Goal: Task Accomplishment & Management: Use online tool/utility

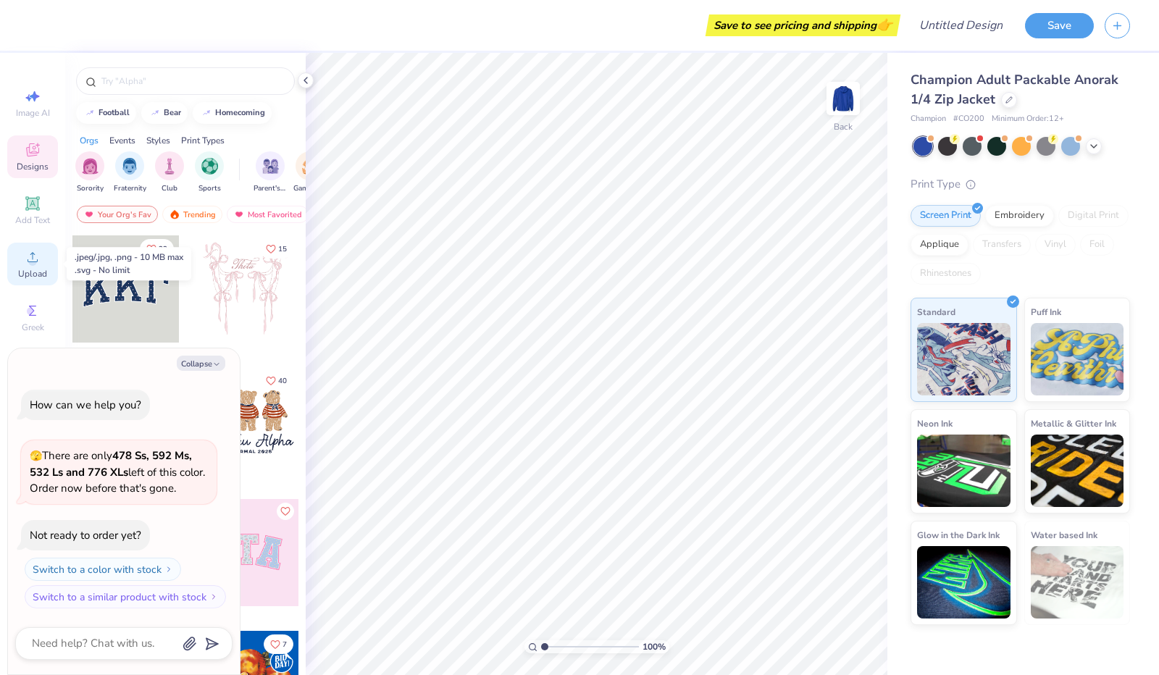
click at [38, 264] on icon at bounding box center [32, 256] width 17 height 17
click at [1098, 143] on icon at bounding box center [1094, 145] width 12 height 12
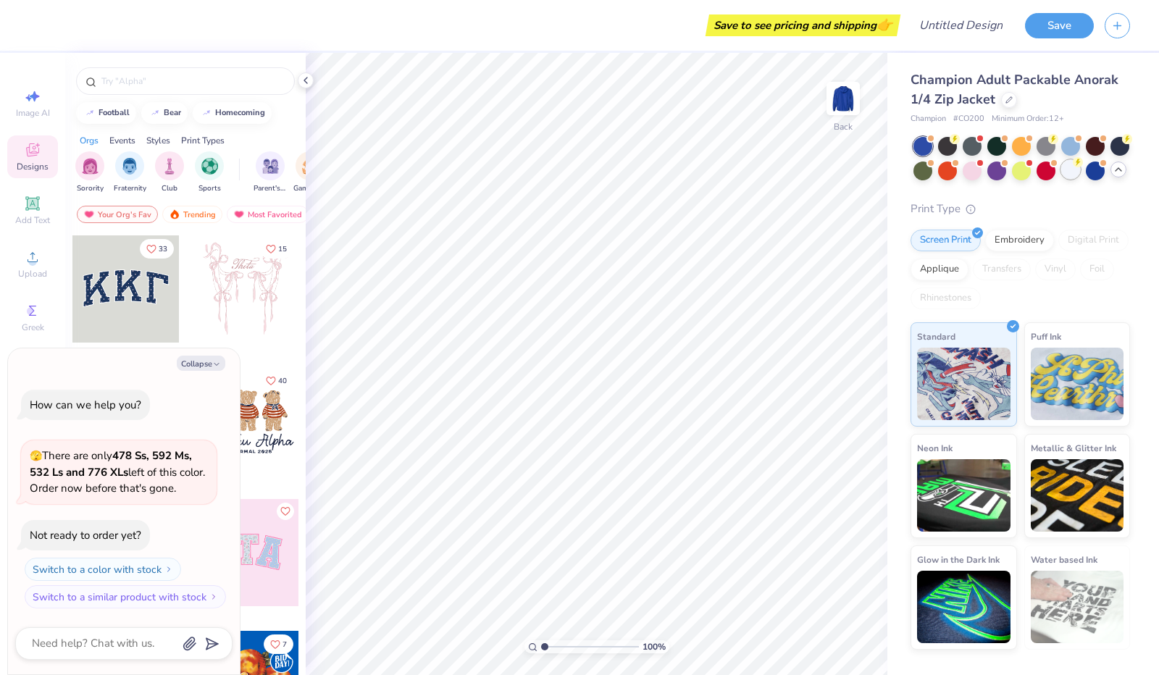
click at [1070, 173] on div at bounding box center [1070, 169] width 19 height 19
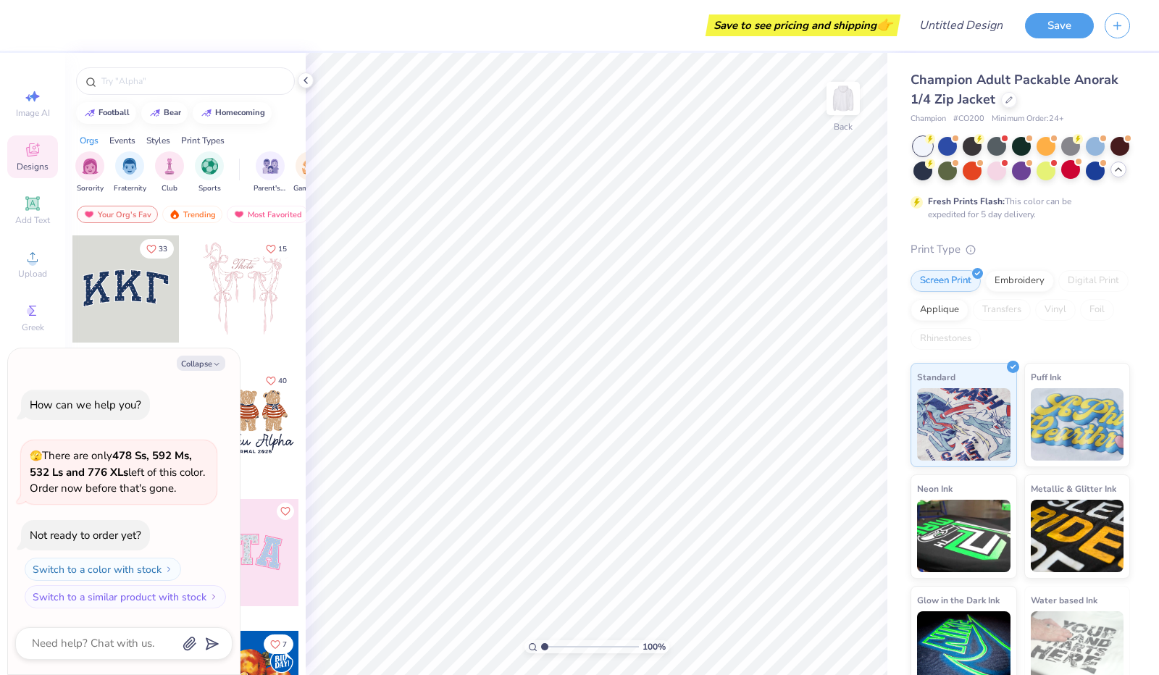
type textarea "x"
type input "1.34"
type textarea "x"
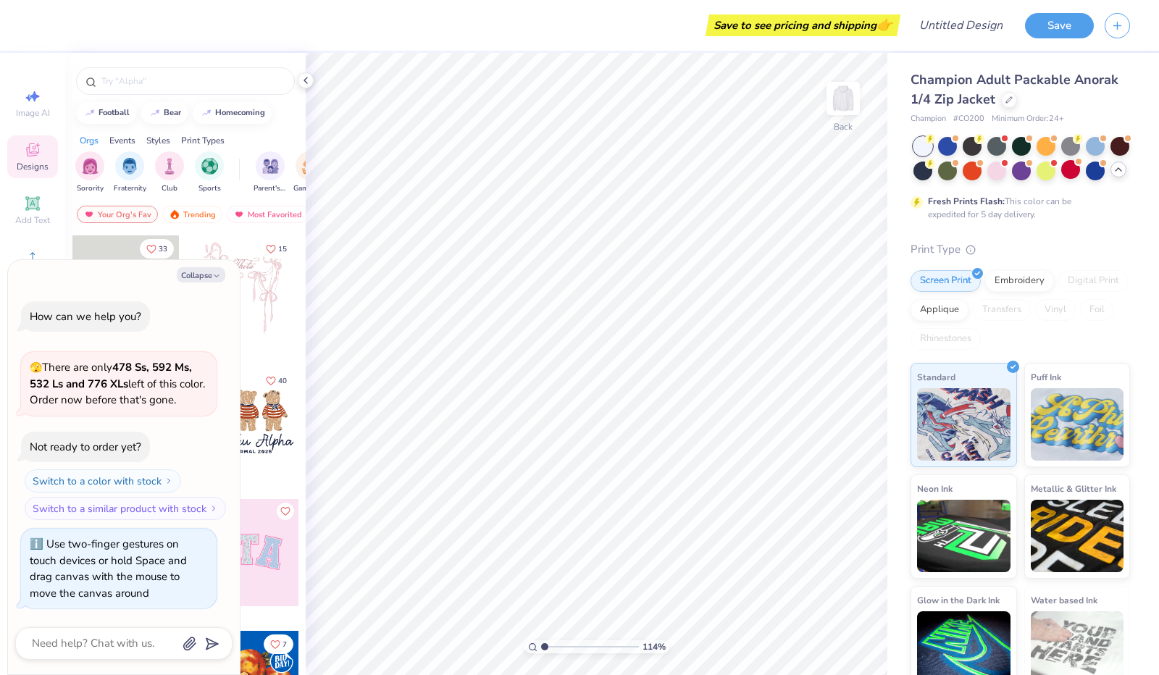
type input "1"
drag, startPoint x: 545, startPoint y: 645, endPoint x: 538, endPoint y: 641, distance: 8.4
click at [541, 643] on input "range" at bounding box center [590, 646] width 98 height 13
click at [840, 98] on img at bounding box center [843, 99] width 58 height 58
click at [839, 93] on img at bounding box center [843, 99] width 58 height 58
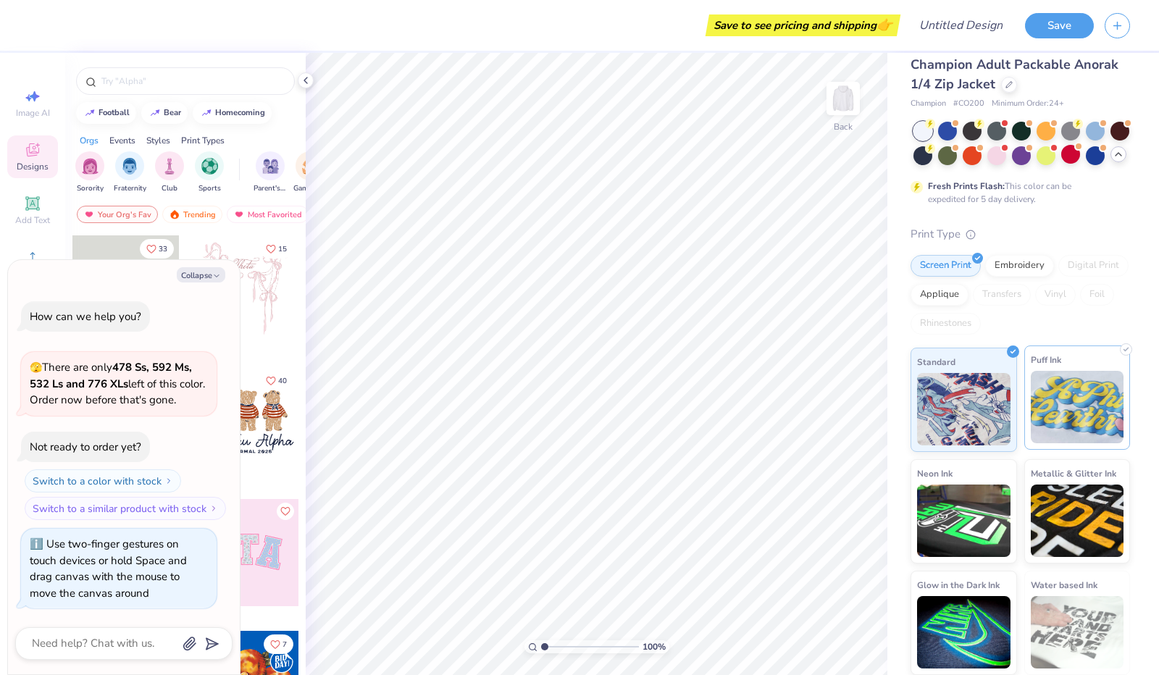
scroll to position [39, 0]
click at [1054, 406] on img at bounding box center [1076, 407] width 93 height 72
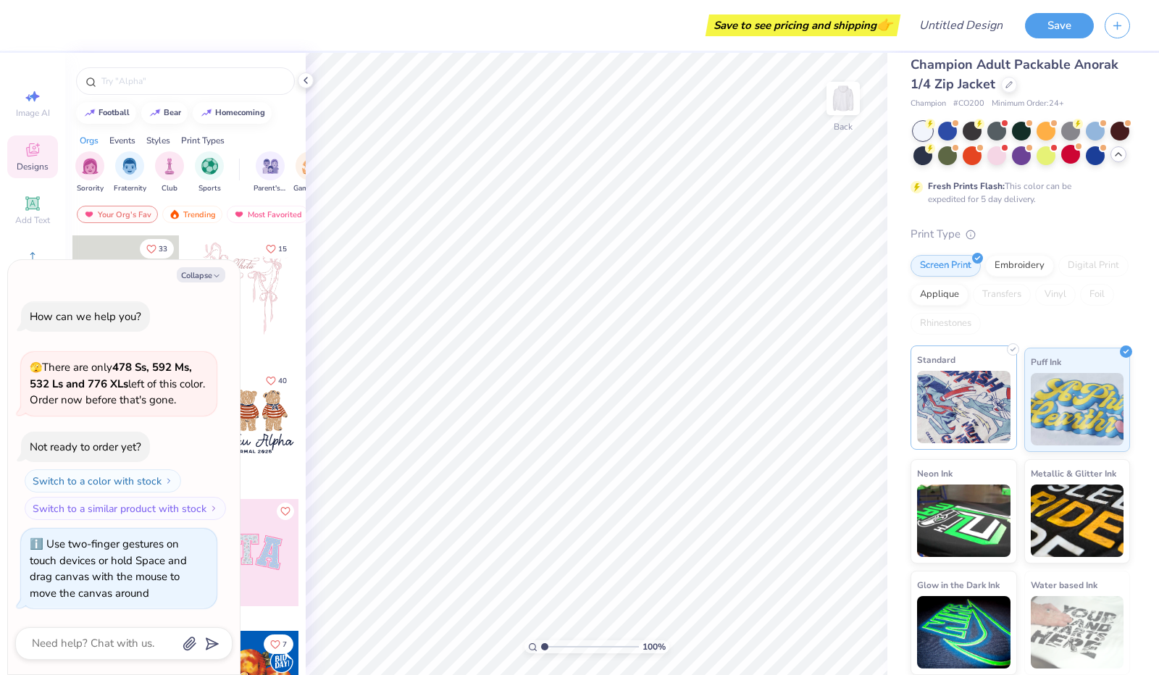
click at [981, 410] on img at bounding box center [963, 407] width 93 height 72
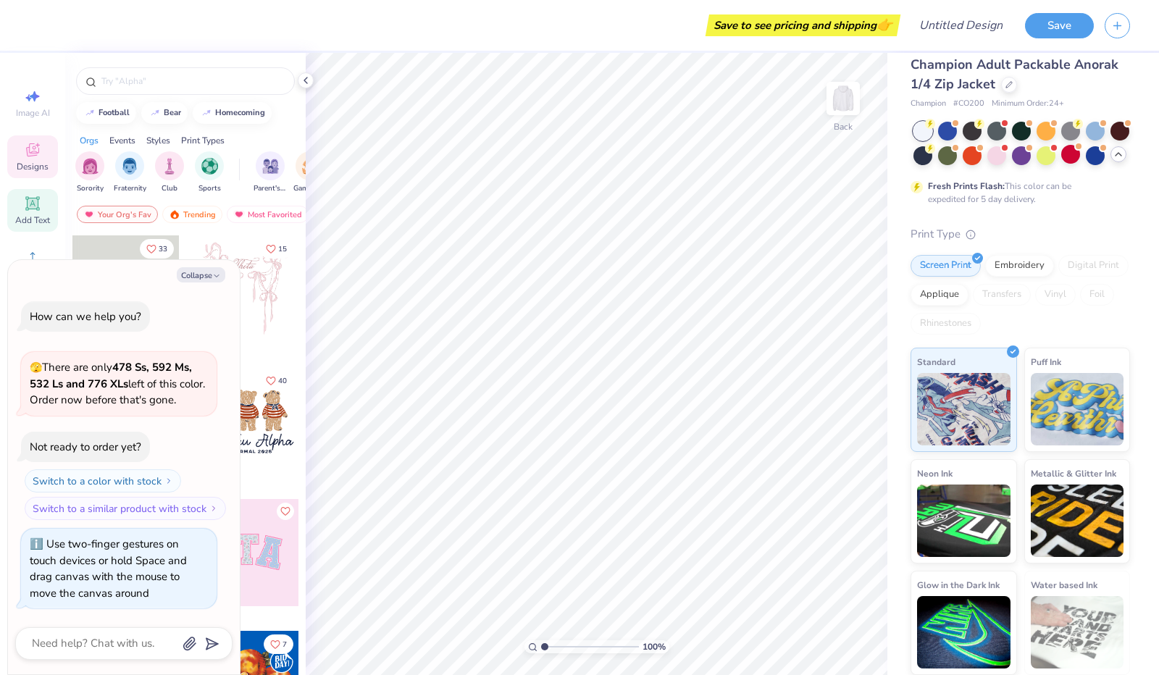
click at [44, 209] on div "Add Text" at bounding box center [32, 210] width 51 height 43
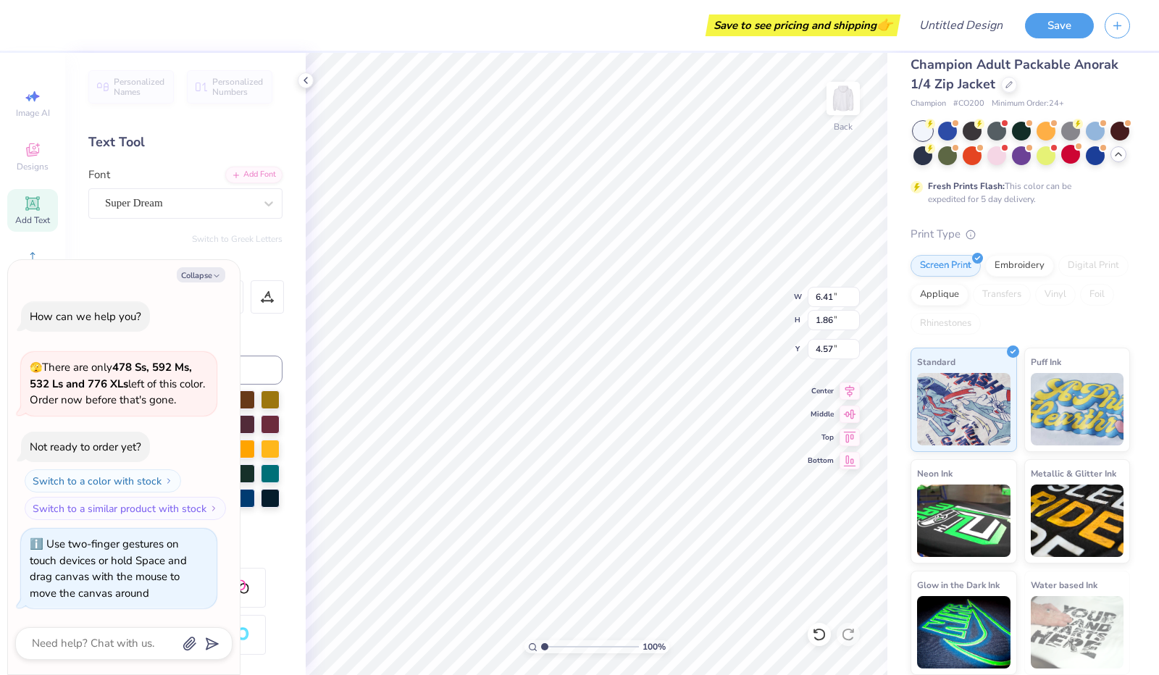
scroll to position [12, 1]
type textarea "x"
type textarea "TEwXT"
type textarea "x"
type textarea "TEweXT"
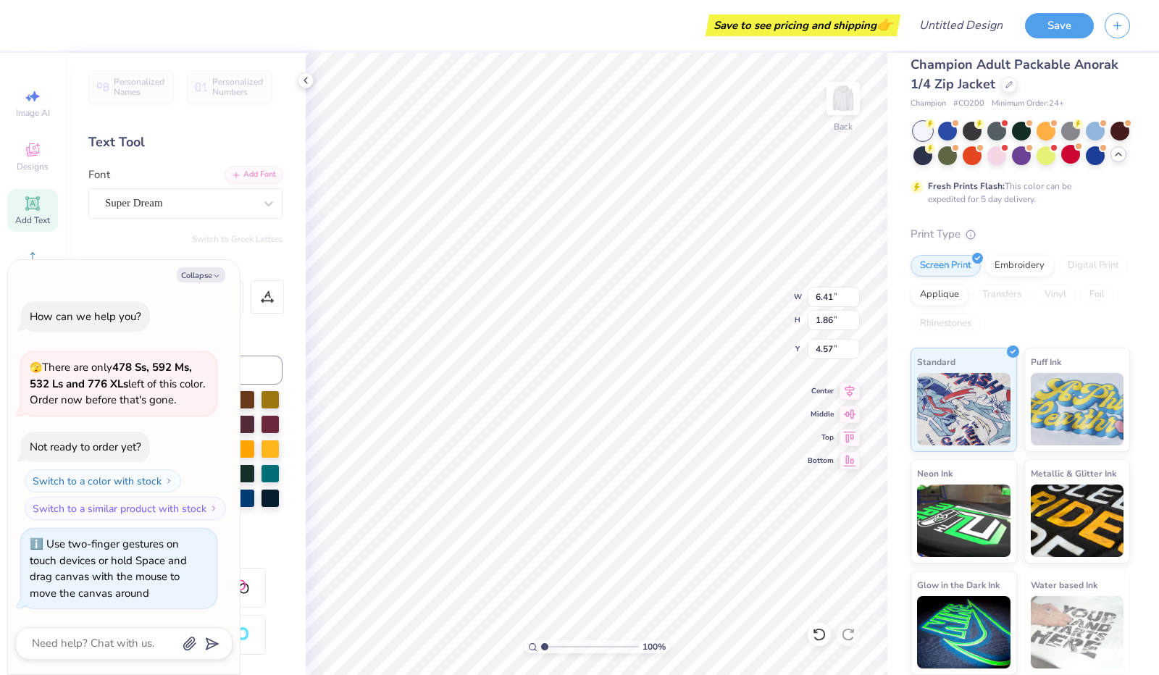
type textarea "x"
type textarea "TEwevXT"
type textarea "x"
type textarea "TEweXT"
type textarea "x"
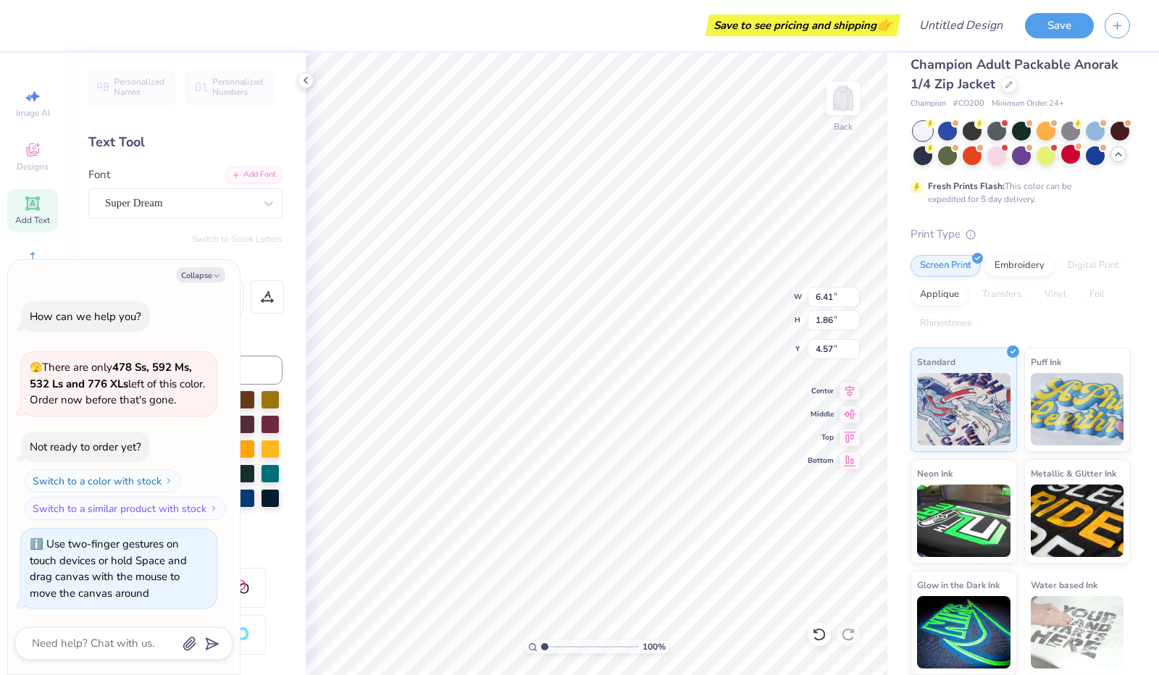
type textarea "TEwXT"
type textarea "x"
type textarea "TEXT"
type textarea "x"
type textarea "TXT"
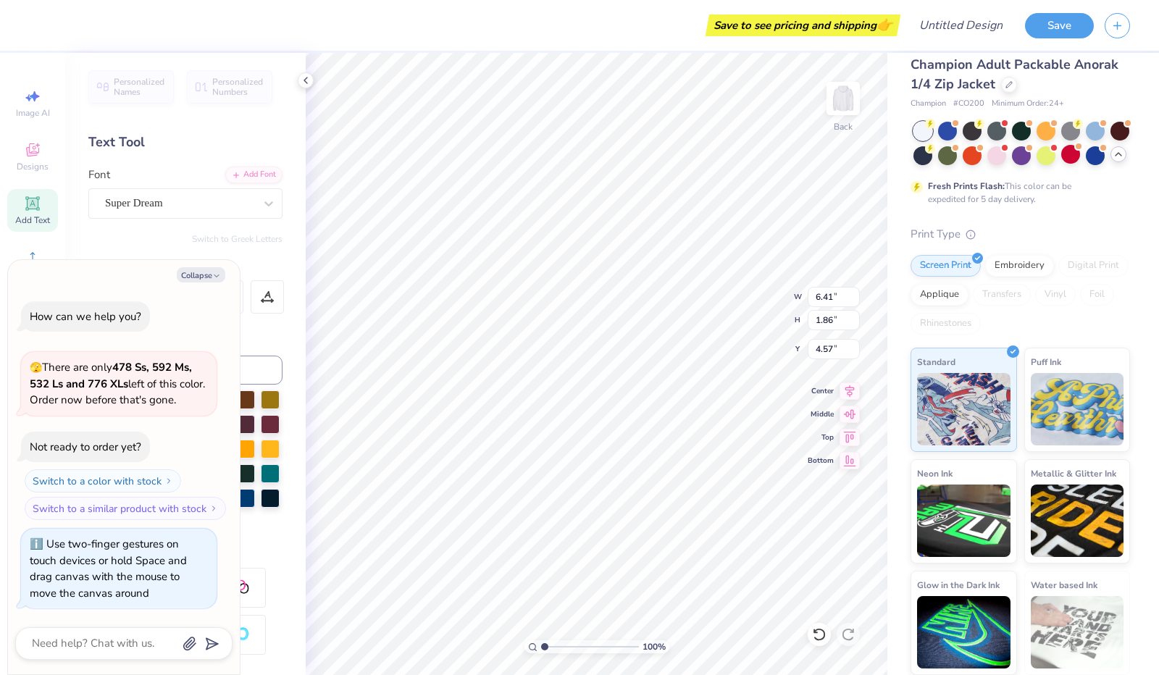
scroll to position [12, 2]
type textarea "x"
type textarea "XT"
type textarea "x"
type textarea "LXT"
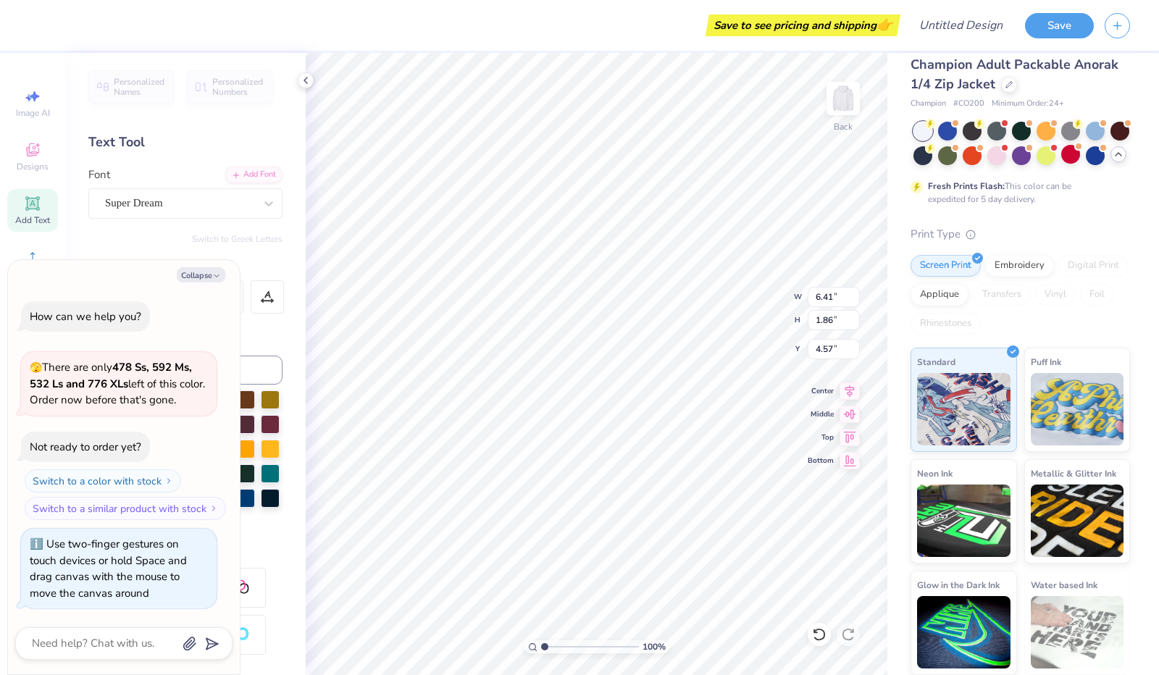
type textarea "x"
type textarea "LBXT"
type textarea "x"
type textarea "LBAXT"
type textarea "x"
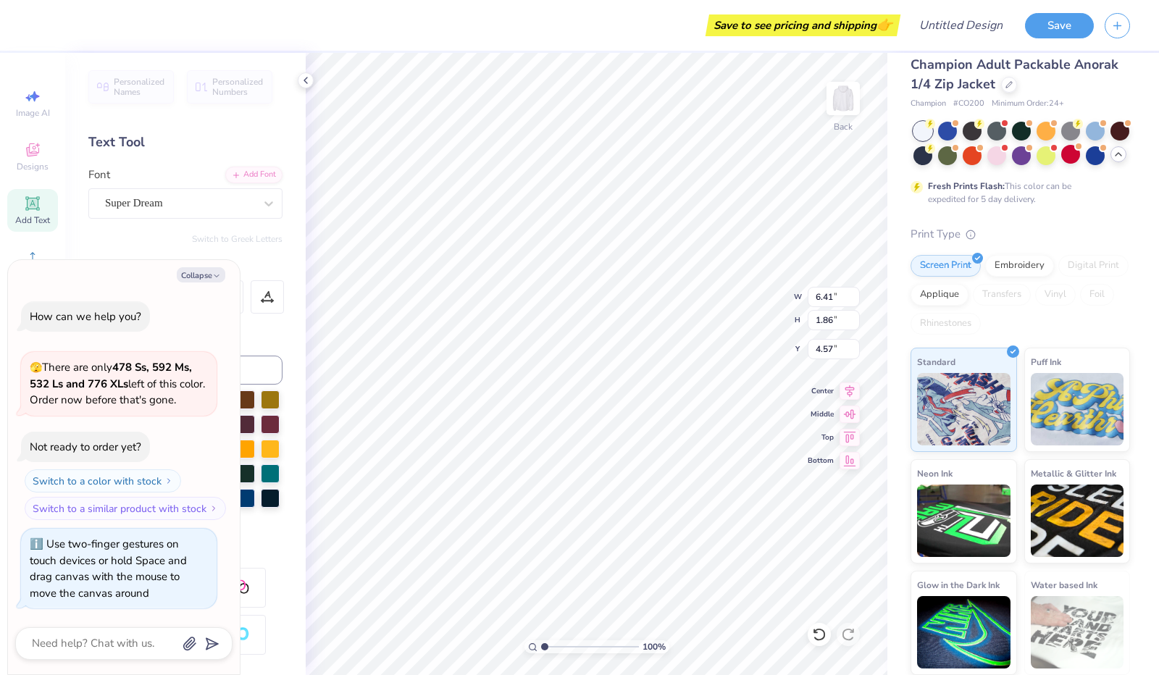
type textarea "LBXT"
type textarea "x"
type textarea "LXT"
type textarea "x"
type textarea "LX"
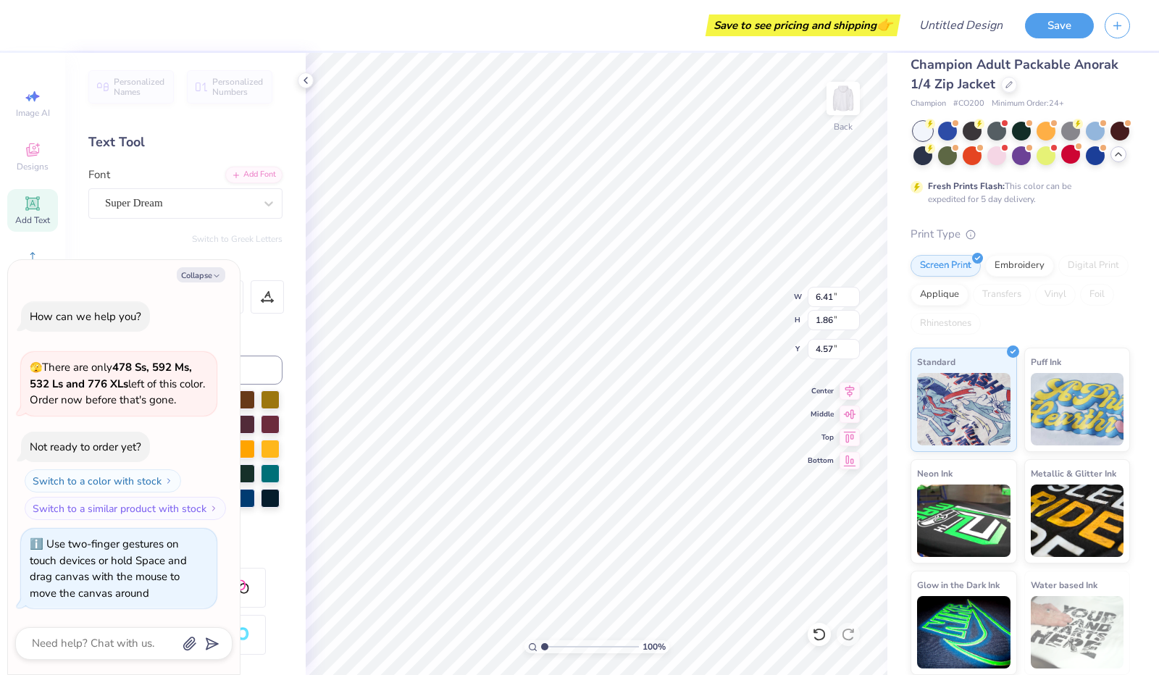
type textarea "x"
type textarea "L"
type textarea "x"
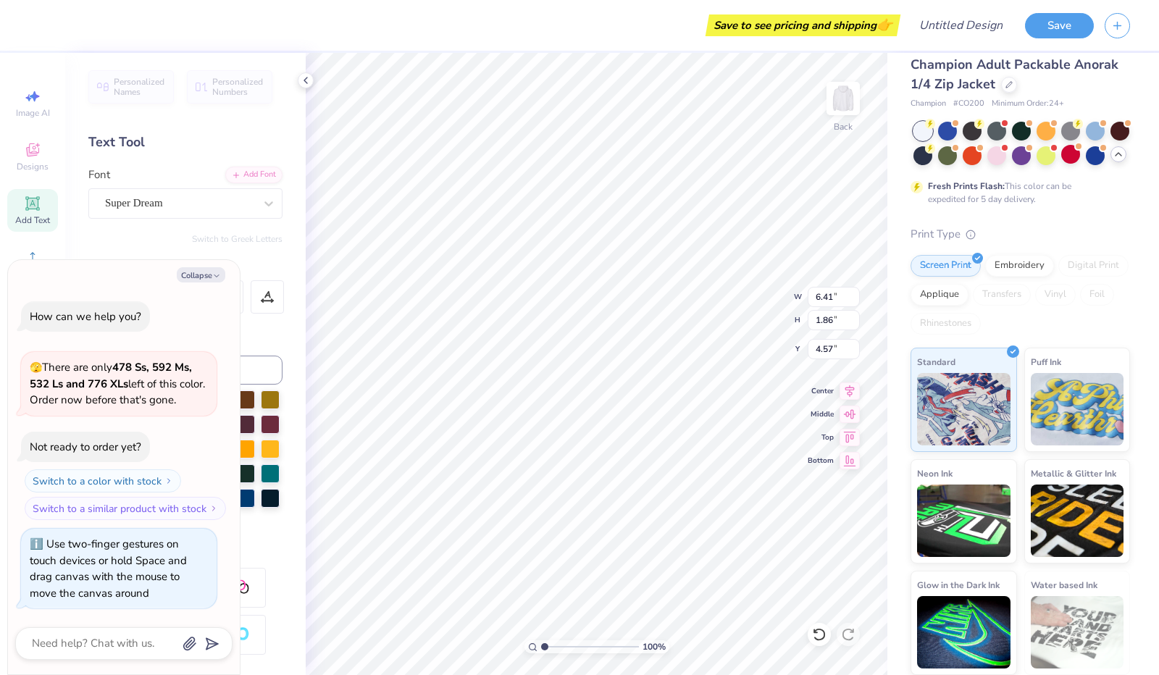
type textarea "L"
type textarea "x"
type textarea "LB"
type textarea "x"
type textarea "LBA"
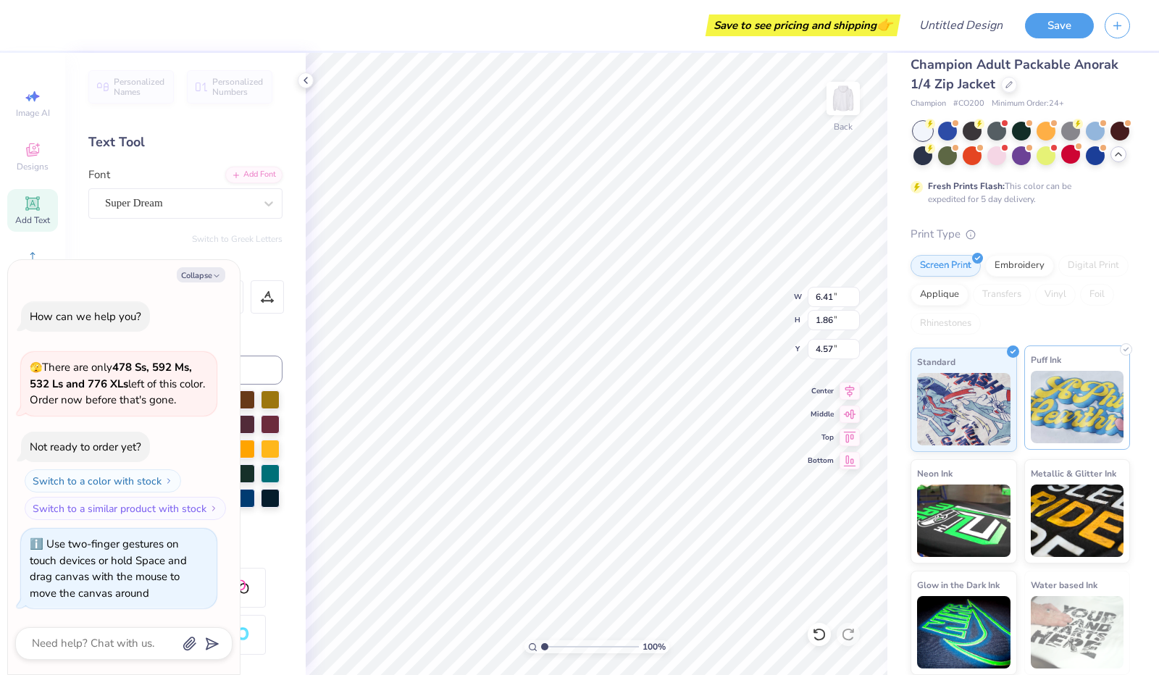
click at [1062, 382] on img at bounding box center [1076, 407] width 93 height 72
type textarea "x"
type input "4.75"
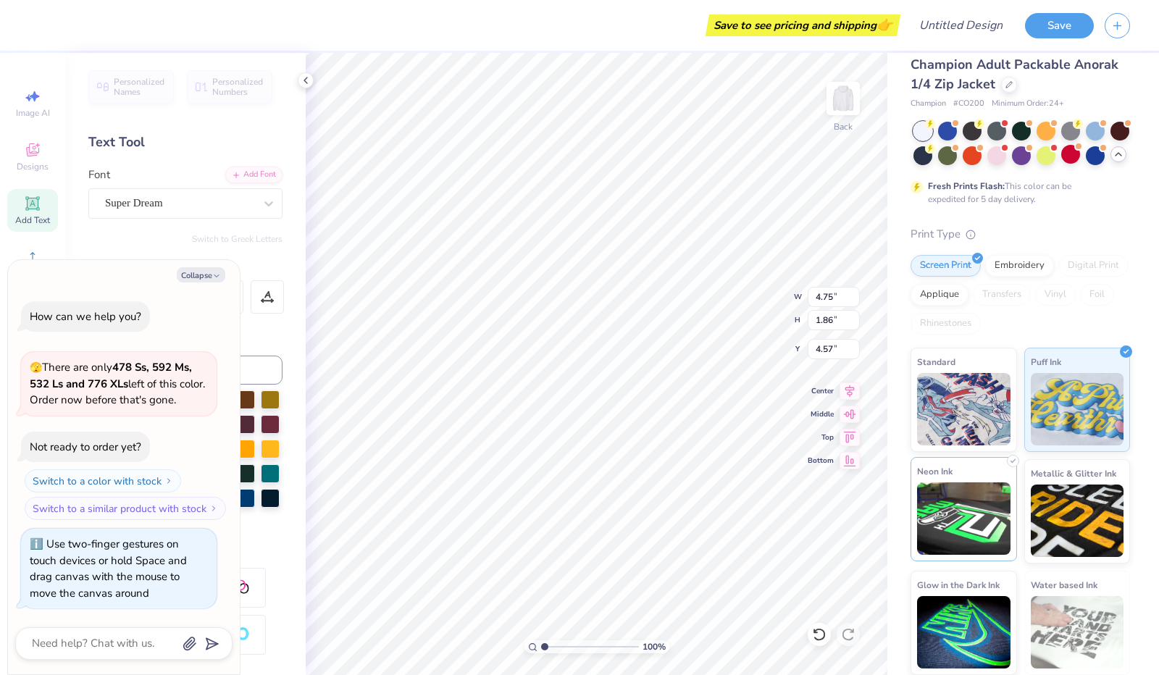
click at [966, 519] on img at bounding box center [963, 518] width 93 height 72
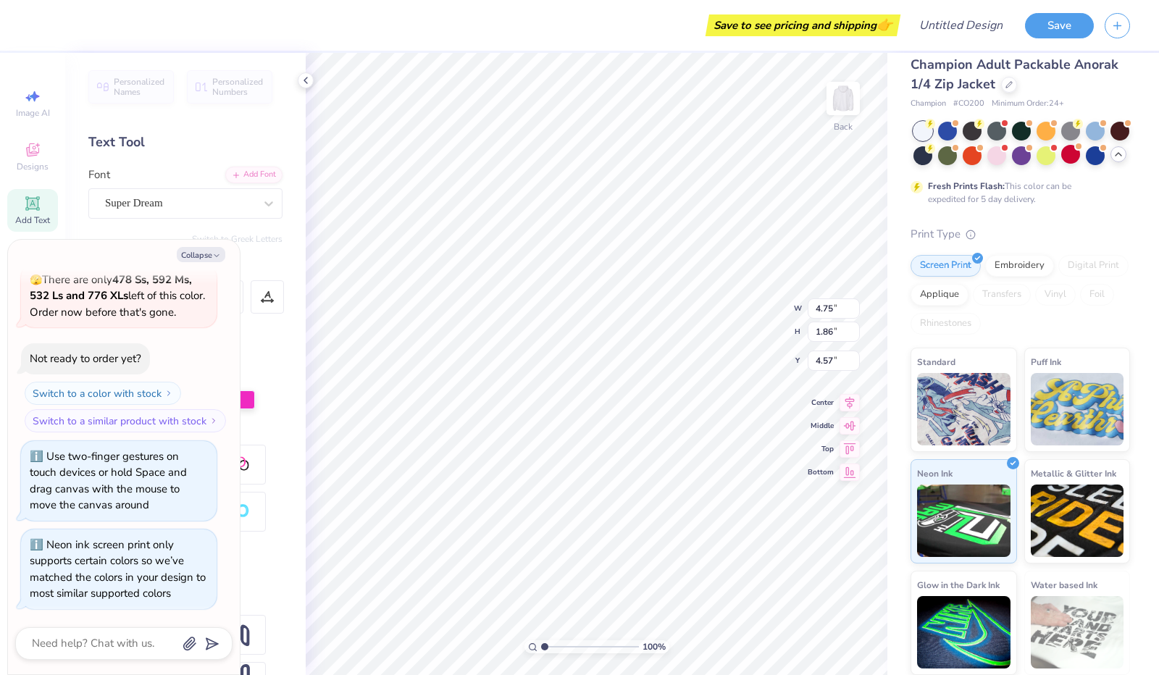
scroll to position [39, 0]
click at [203, 250] on button "Collapse" at bounding box center [201, 254] width 49 height 15
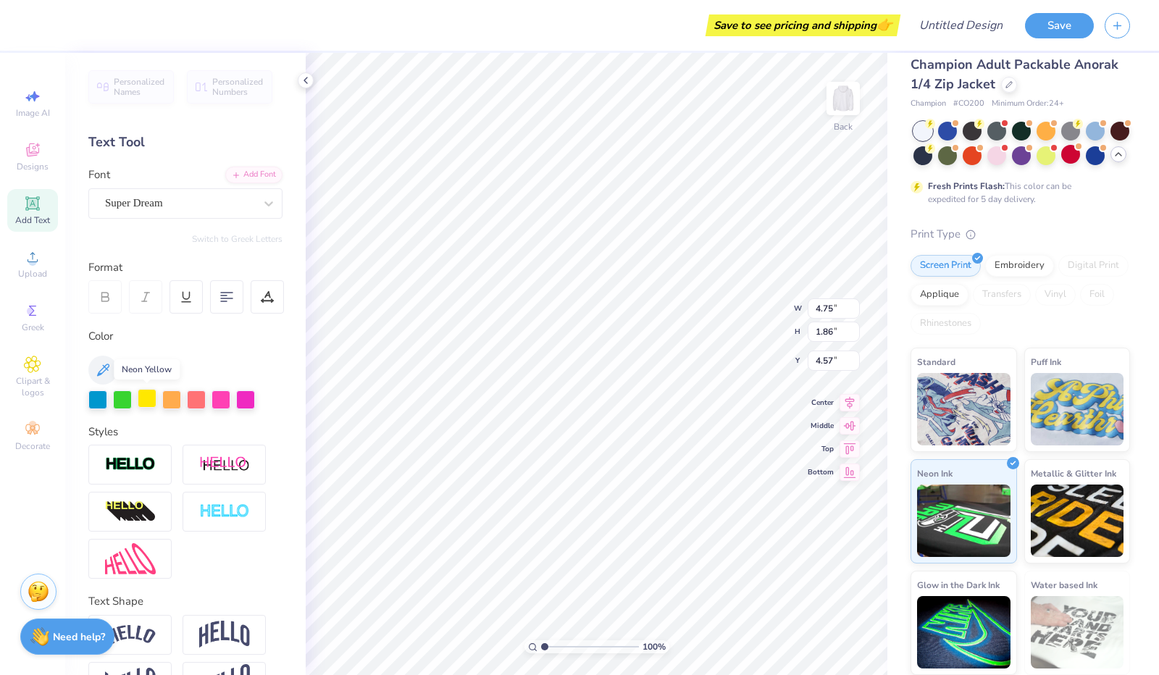
click at [148, 403] on div at bounding box center [147, 398] width 19 height 19
click at [183, 401] on div at bounding box center [185, 399] width 194 height 19
click at [223, 402] on div at bounding box center [220, 398] width 19 height 19
click at [252, 398] on div at bounding box center [245, 398] width 19 height 19
click at [91, 392] on div at bounding box center [97, 398] width 19 height 19
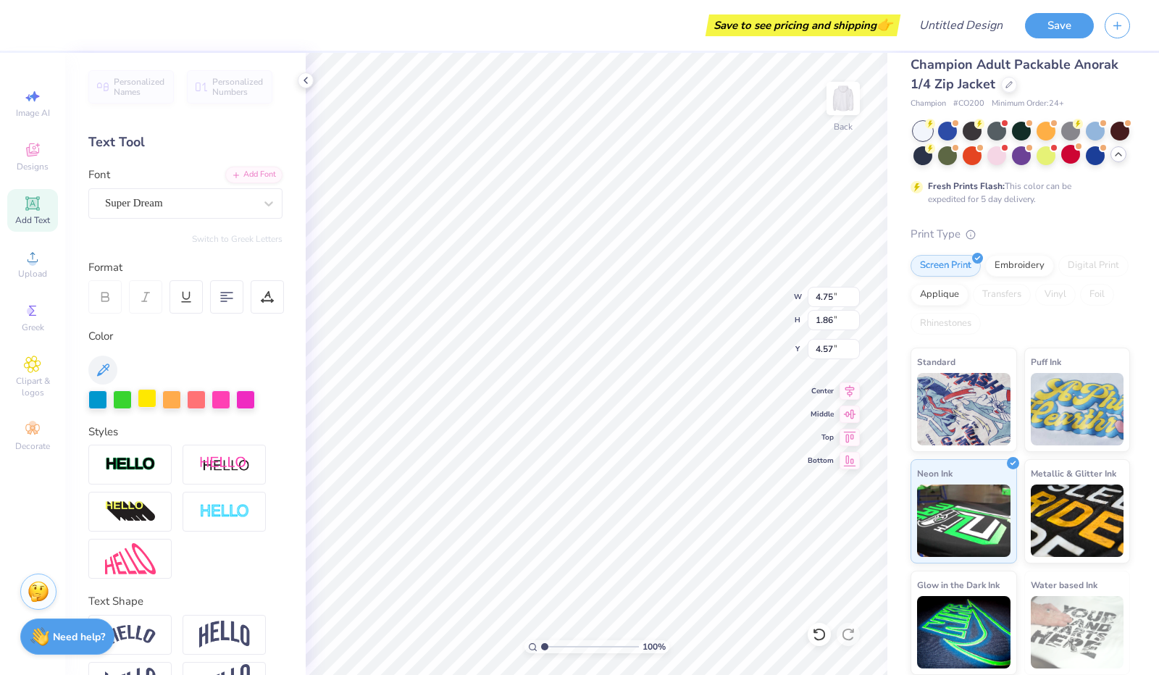
click at [151, 399] on div at bounding box center [147, 398] width 19 height 19
click at [942, 406] on img at bounding box center [963, 407] width 93 height 72
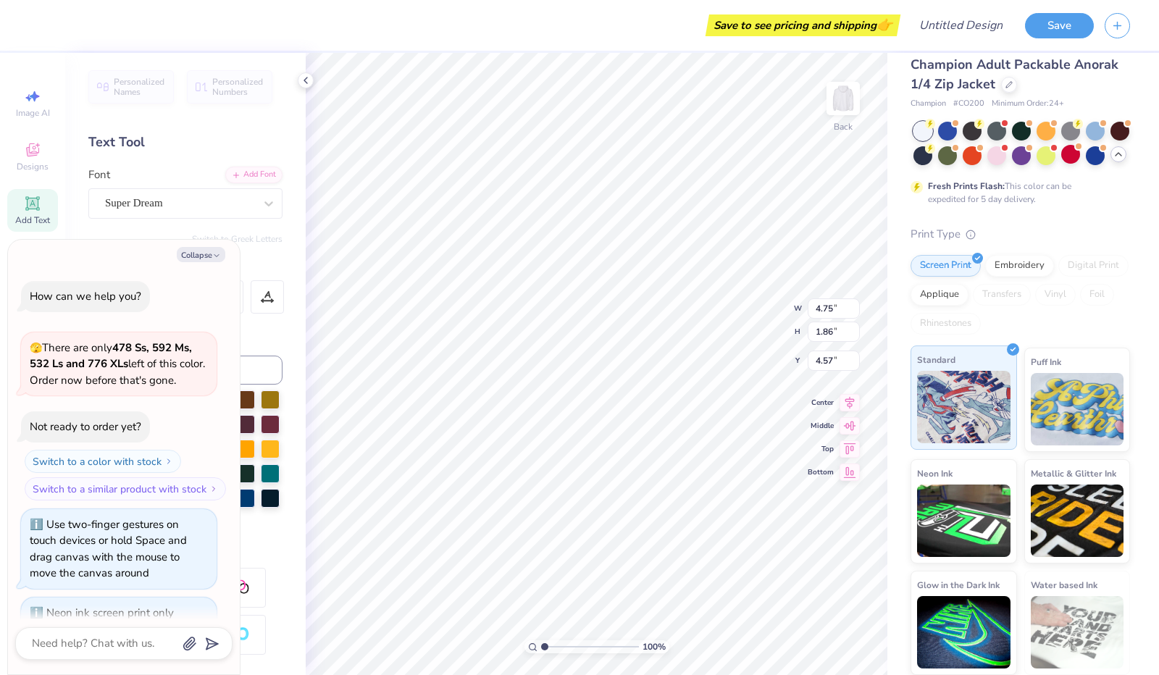
scroll to position [156, 0]
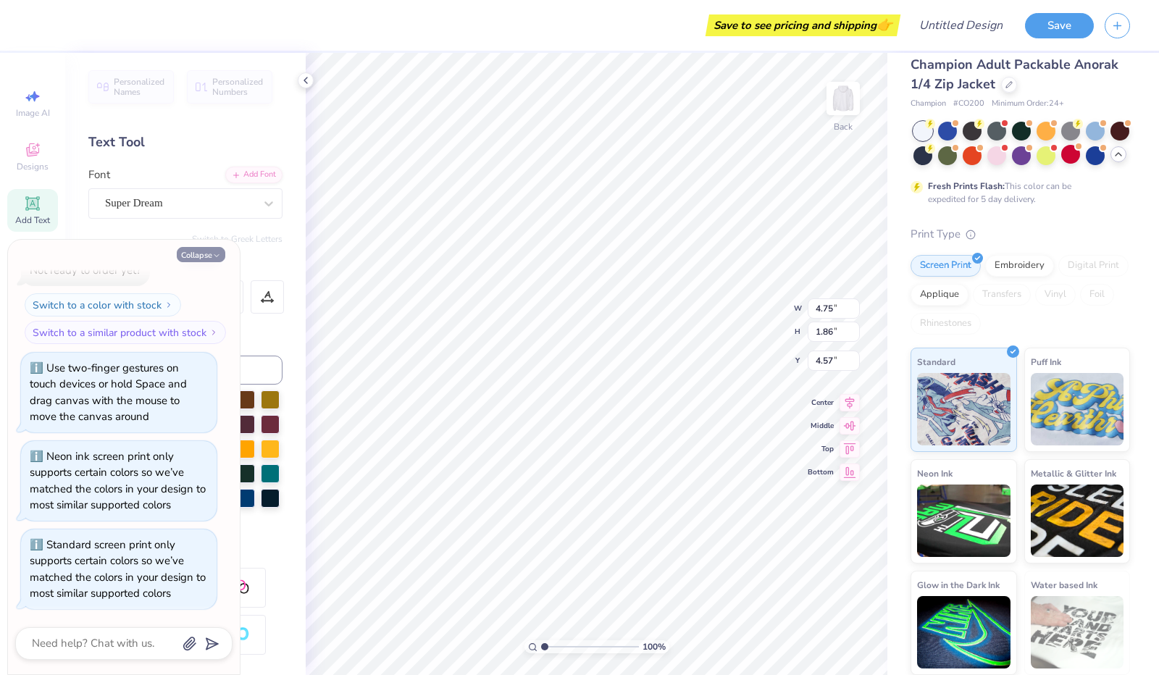
click at [185, 254] on button "Collapse" at bounding box center [201, 254] width 49 height 15
type textarea "x"
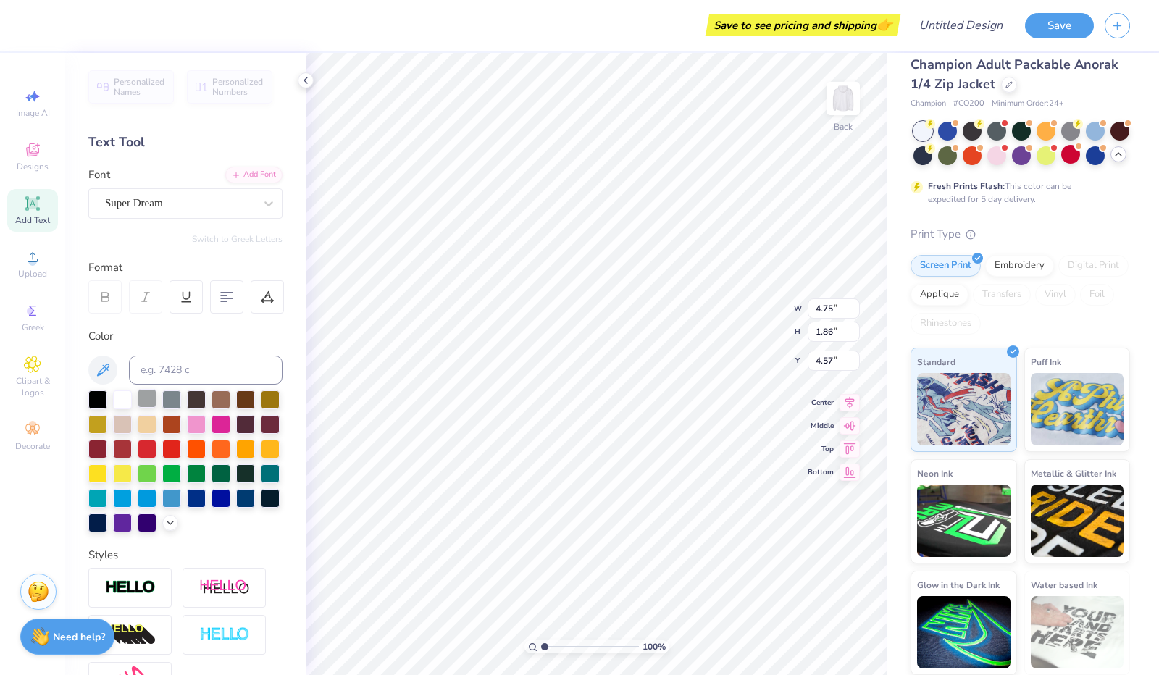
click at [147, 397] on div at bounding box center [147, 398] width 19 height 19
click at [119, 399] on div at bounding box center [122, 398] width 19 height 19
click at [98, 399] on div at bounding box center [97, 398] width 19 height 19
click at [107, 471] on div at bounding box center [97, 472] width 19 height 19
click at [132, 471] on div at bounding box center [122, 472] width 19 height 19
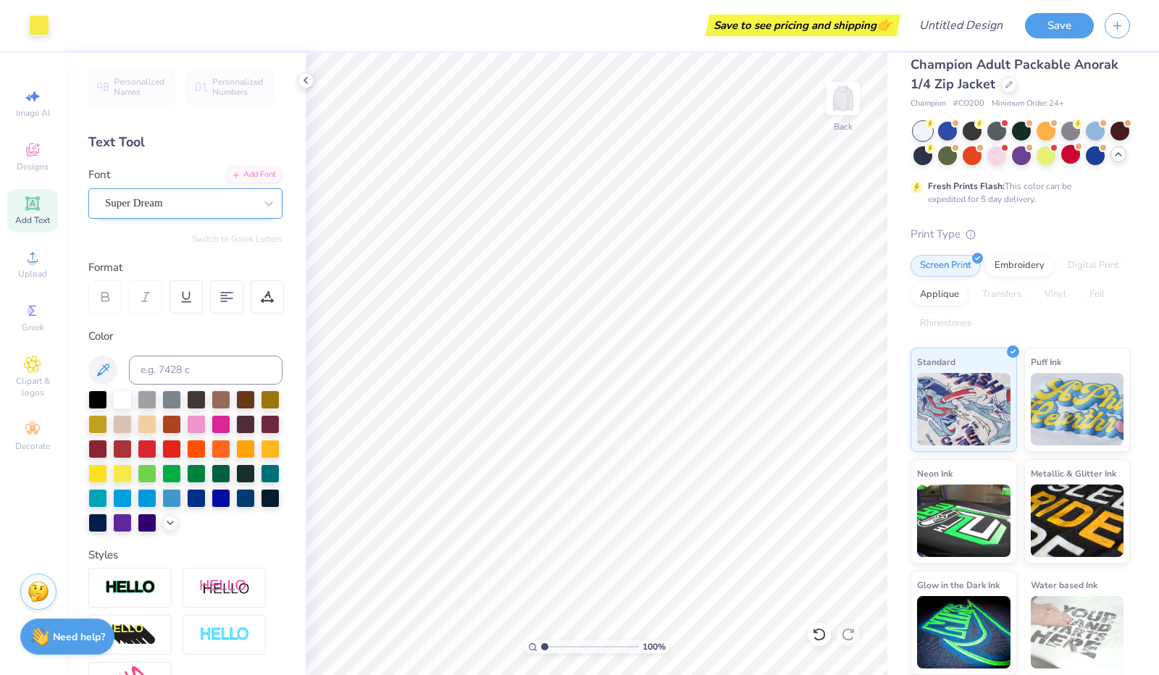
click at [171, 205] on div "Super Dream" at bounding box center [180, 203] width 152 height 22
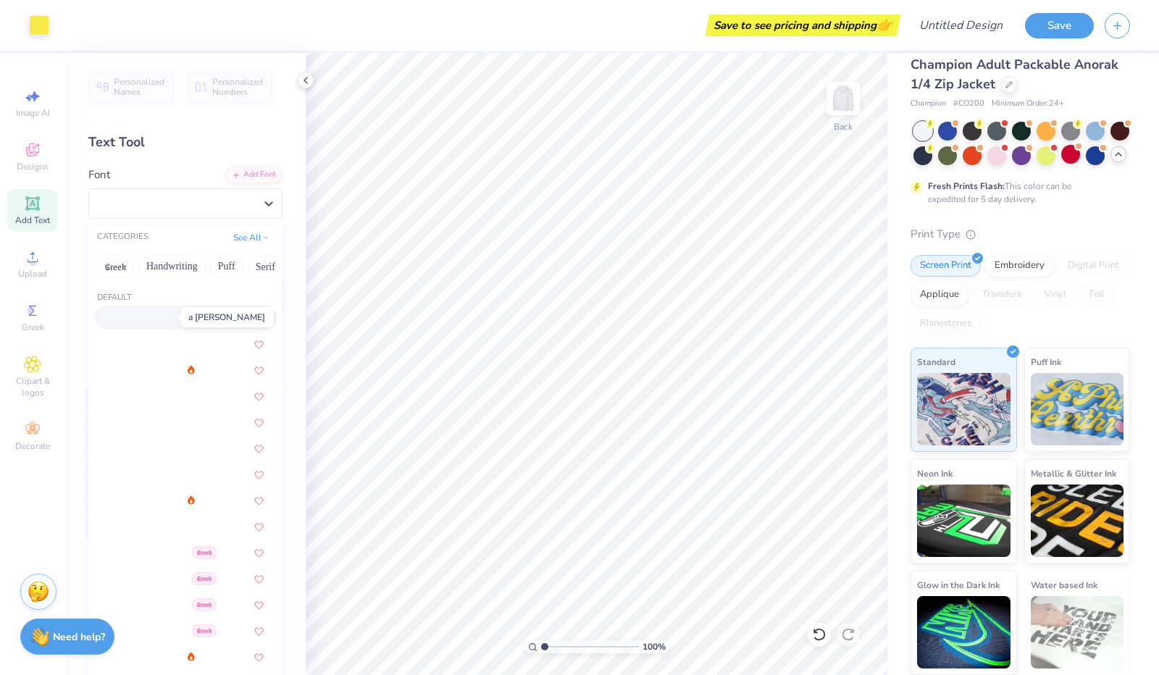
click at [162, 316] on img at bounding box center [139, 319] width 64 height 10
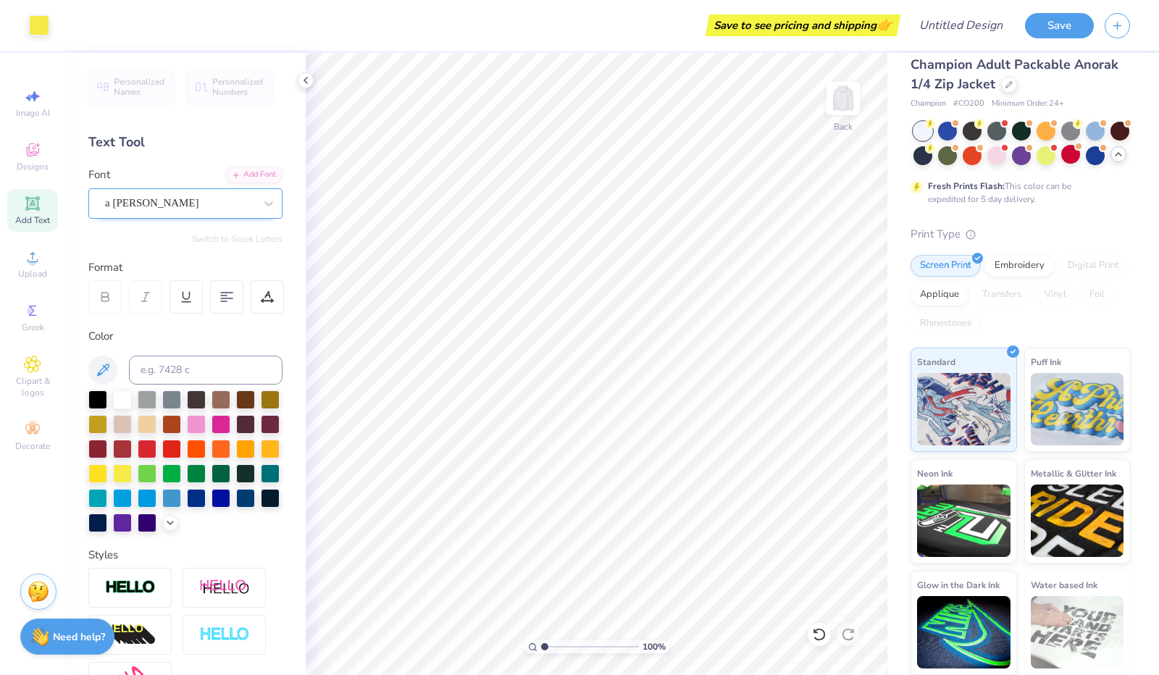
click at [178, 198] on div "a Ahlan Wasahlan" at bounding box center [180, 203] width 152 height 22
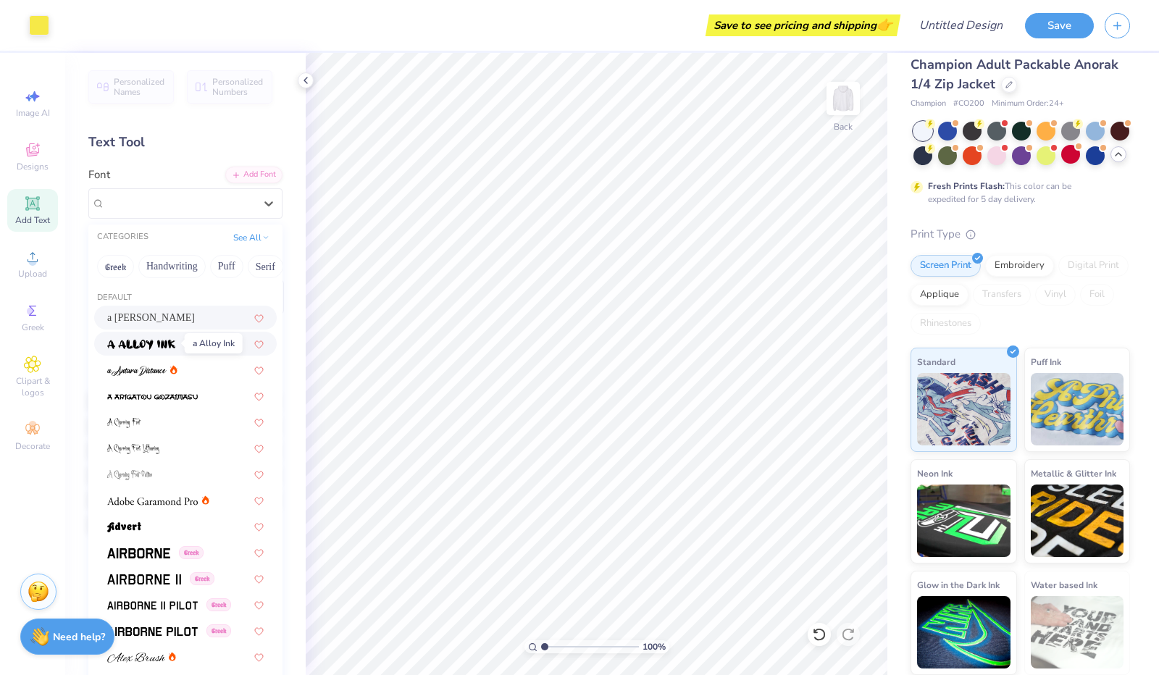
click at [167, 340] on img at bounding box center [141, 345] width 68 height 10
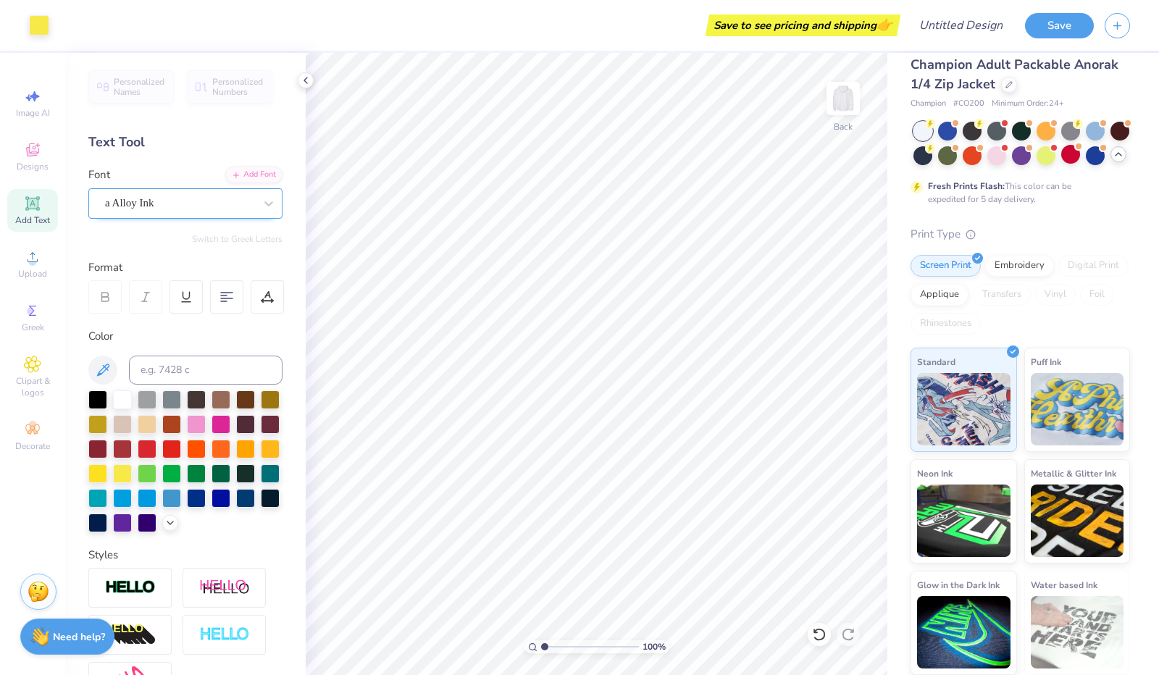
click at [187, 202] on div "a Alloy Ink" at bounding box center [180, 203] width 152 height 22
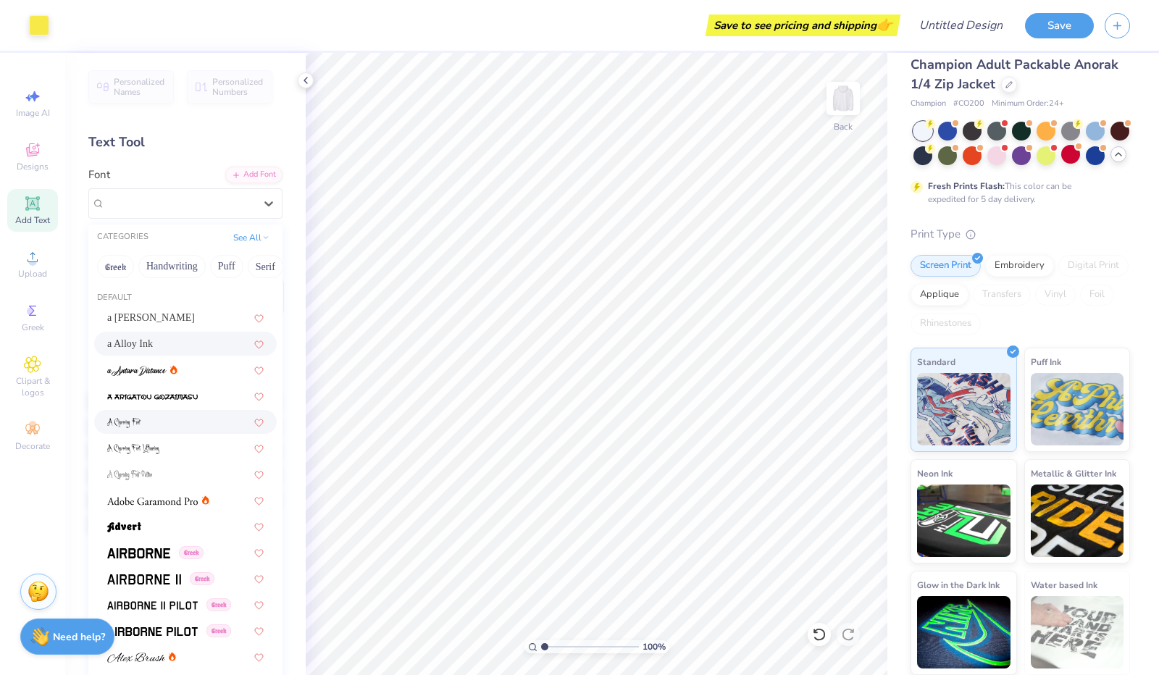
click at [155, 431] on div at bounding box center [185, 422] width 182 height 24
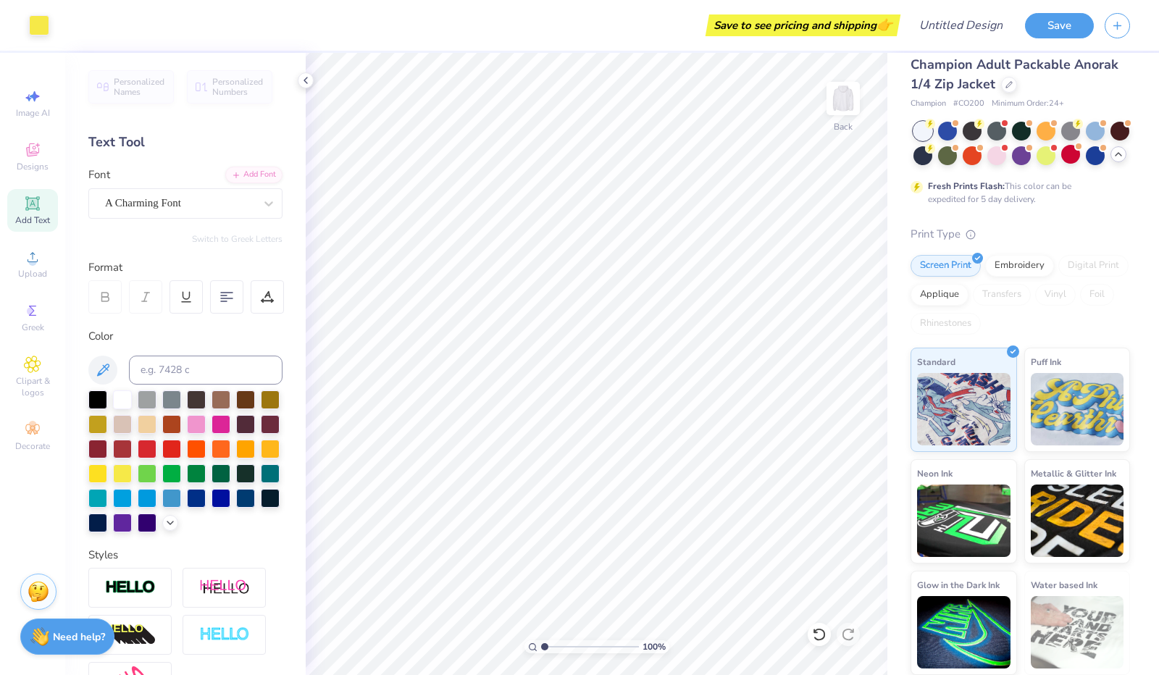
click at [142, 203] on div "A Charming Font" at bounding box center [180, 203] width 152 height 22
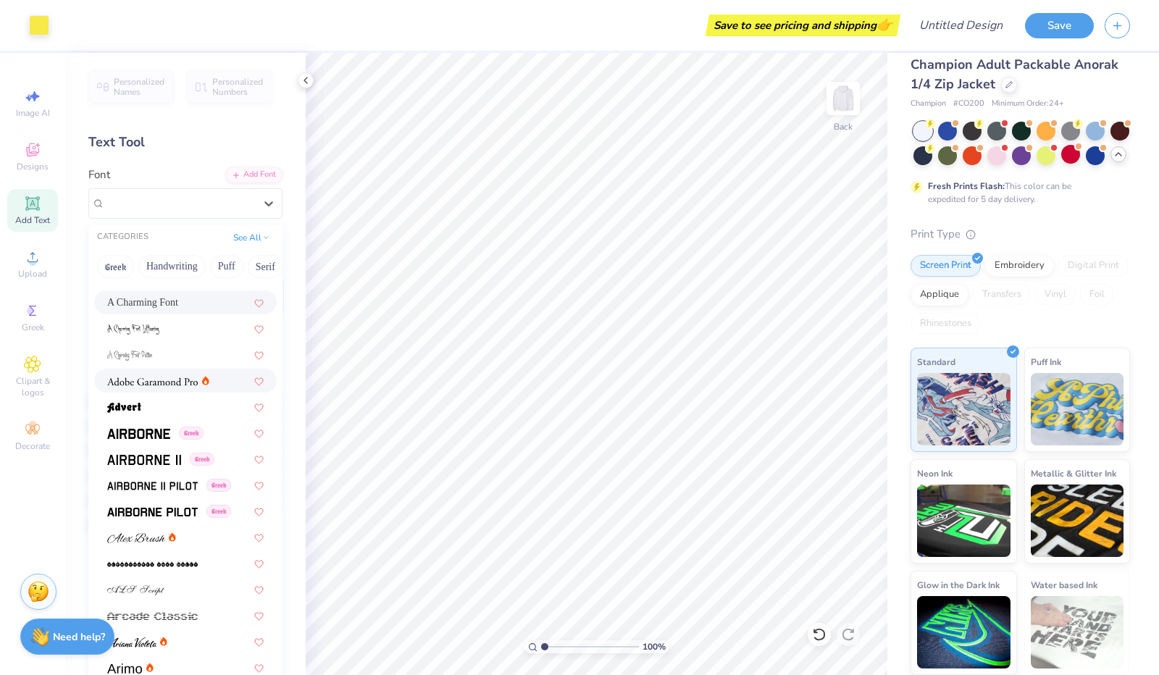
scroll to position [145, 0]
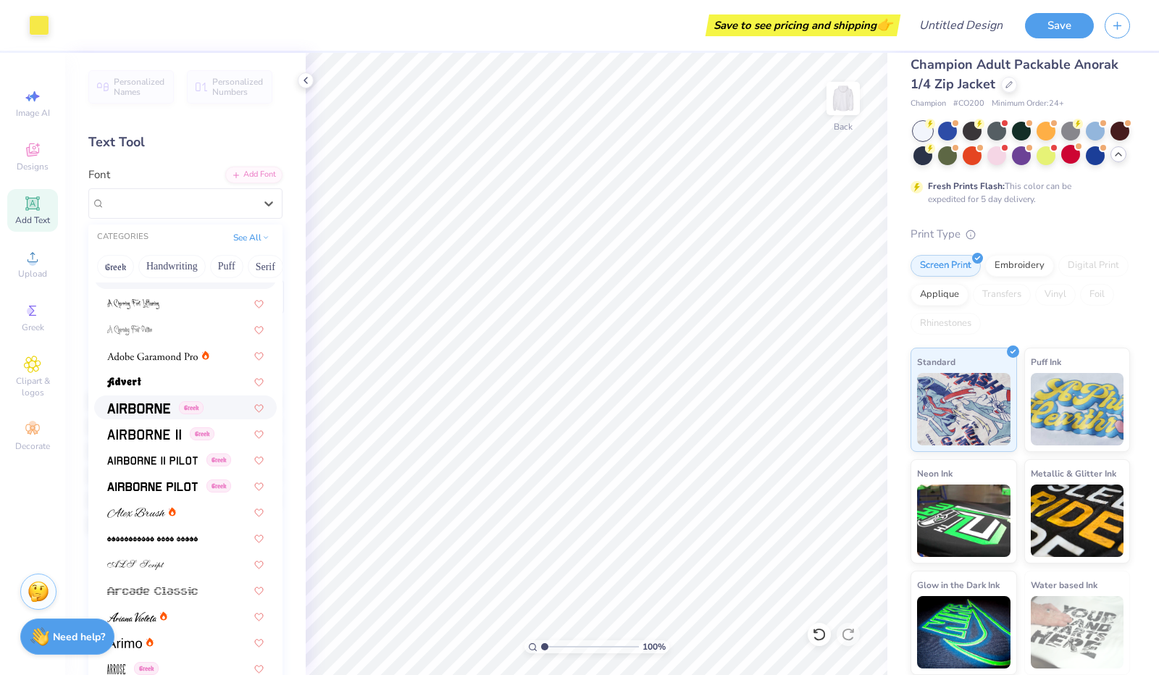
click at [154, 398] on div "Greek" at bounding box center [185, 407] width 182 height 24
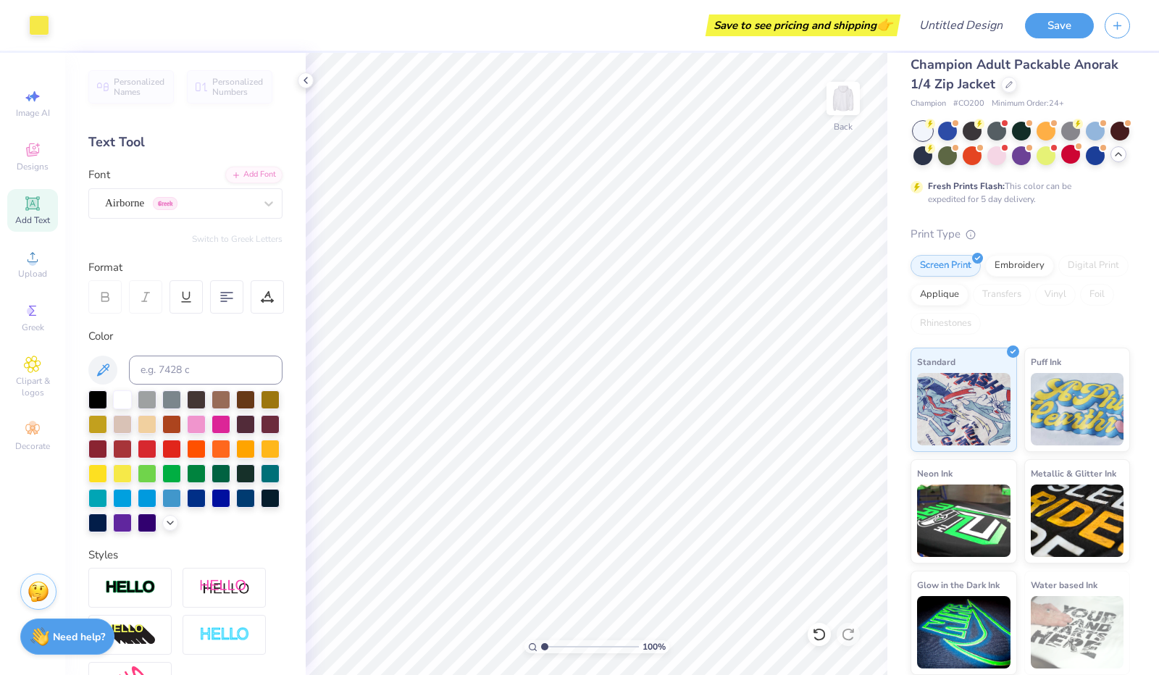
click at [169, 205] on div "Airborne Greek" at bounding box center [180, 203] width 152 height 22
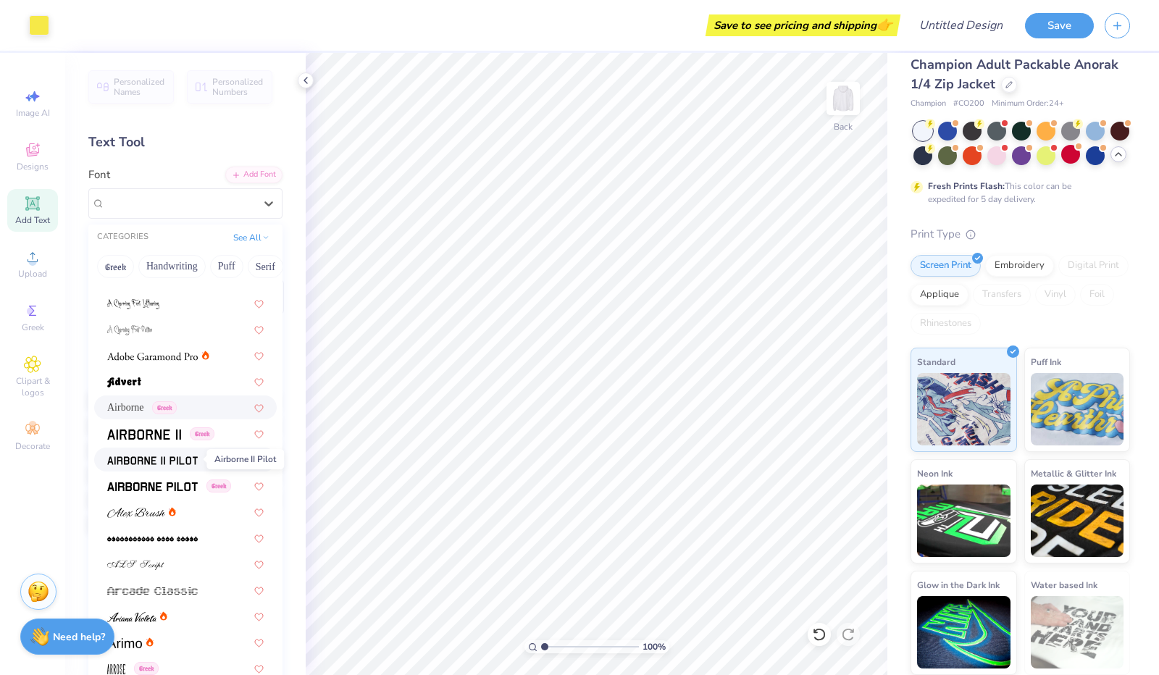
click at [174, 463] on img at bounding box center [152, 460] width 91 height 10
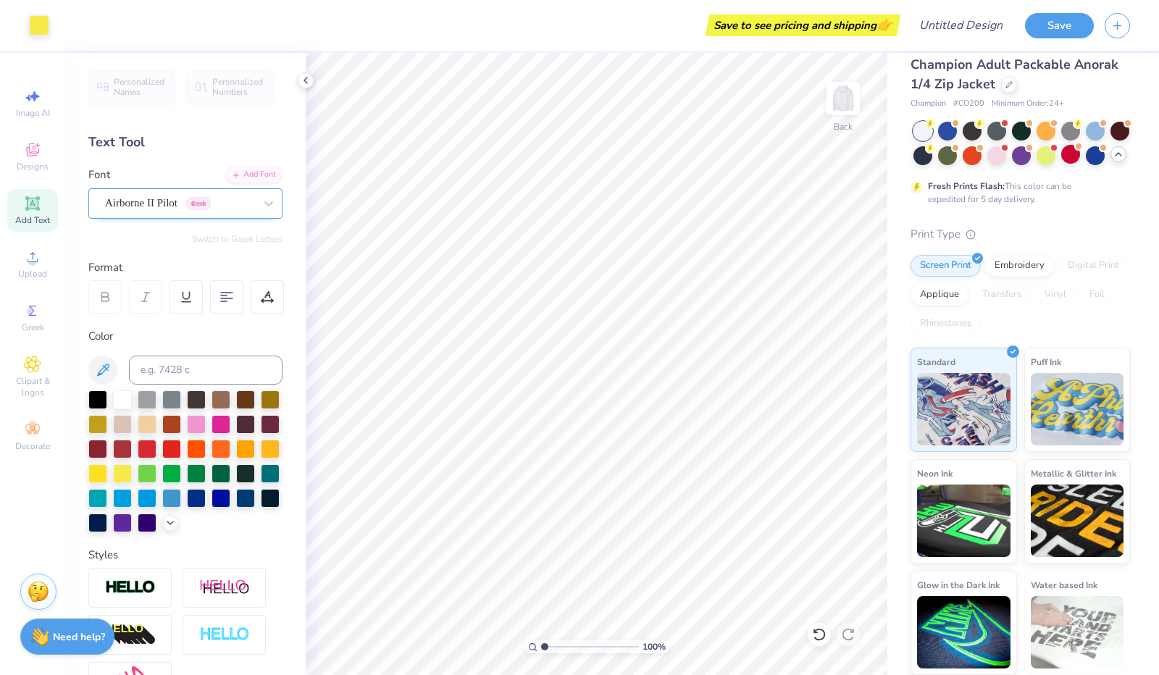
click at [161, 198] on div "Airborne II Pilot Greek" at bounding box center [180, 203] width 152 height 22
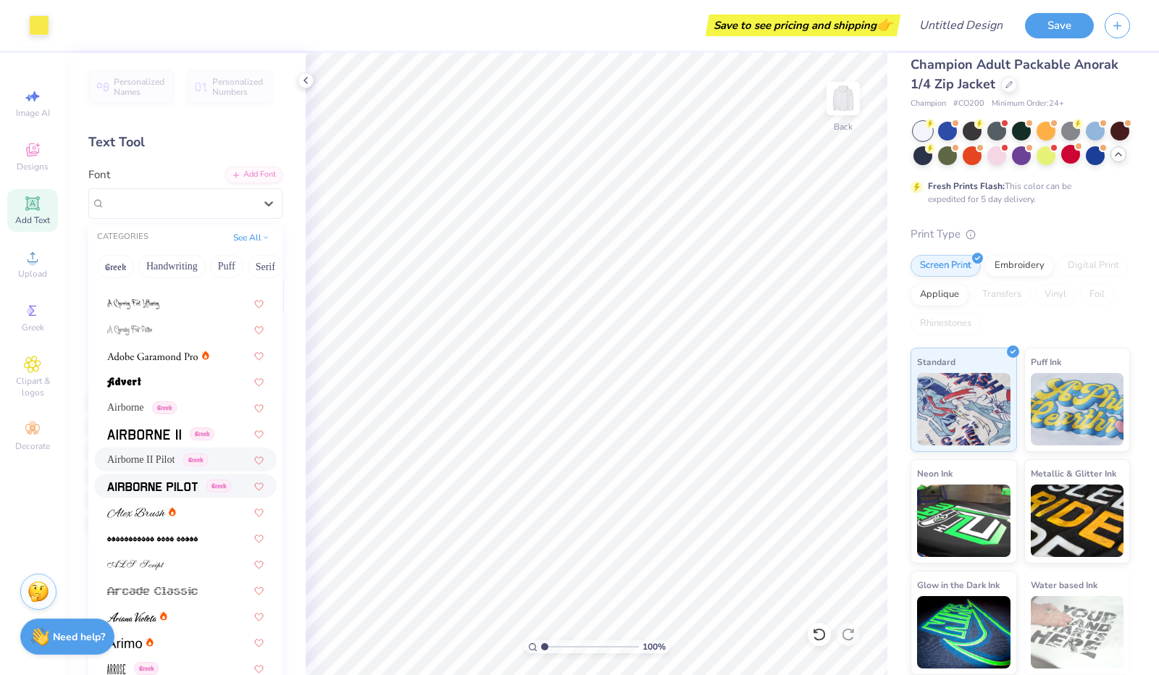
click at [170, 493] on div "Greek" at bounding box center [185, 486] width 182 height 24
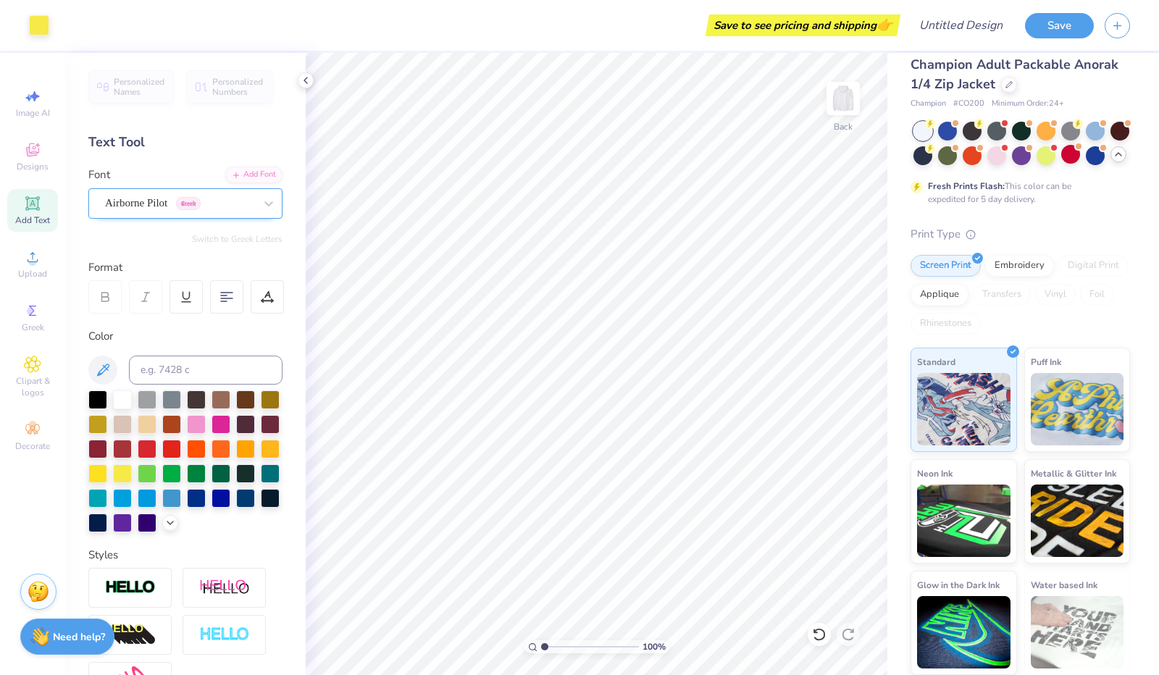
click at [167, 199] on div "Airborne Pilot Greek" at bounding box center [180, 203] width 152 height 22
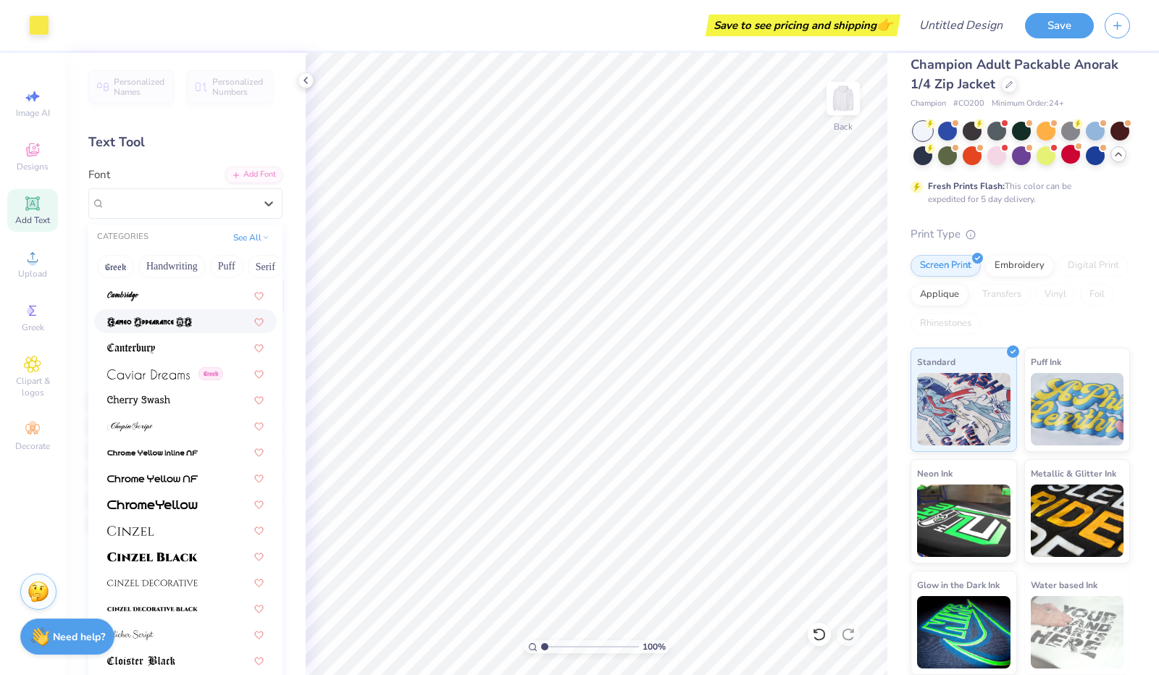
scroll to position [1521, 0]
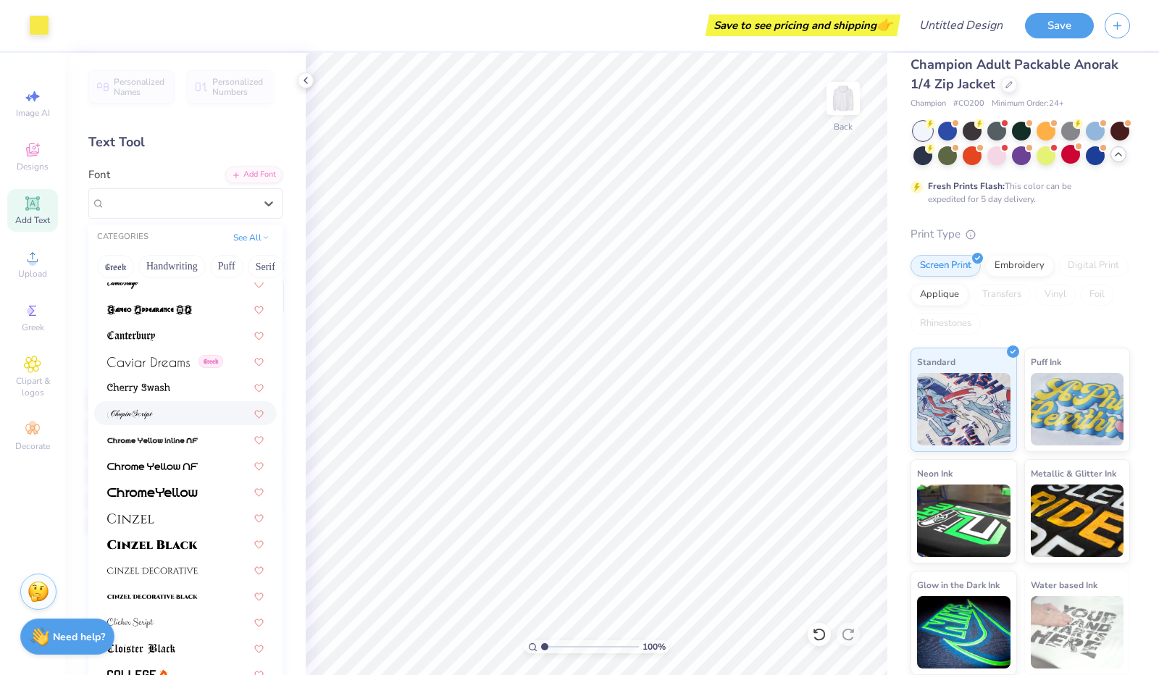
click at [155, 409] on div at bounding box center [185, 413] width 156 height 15
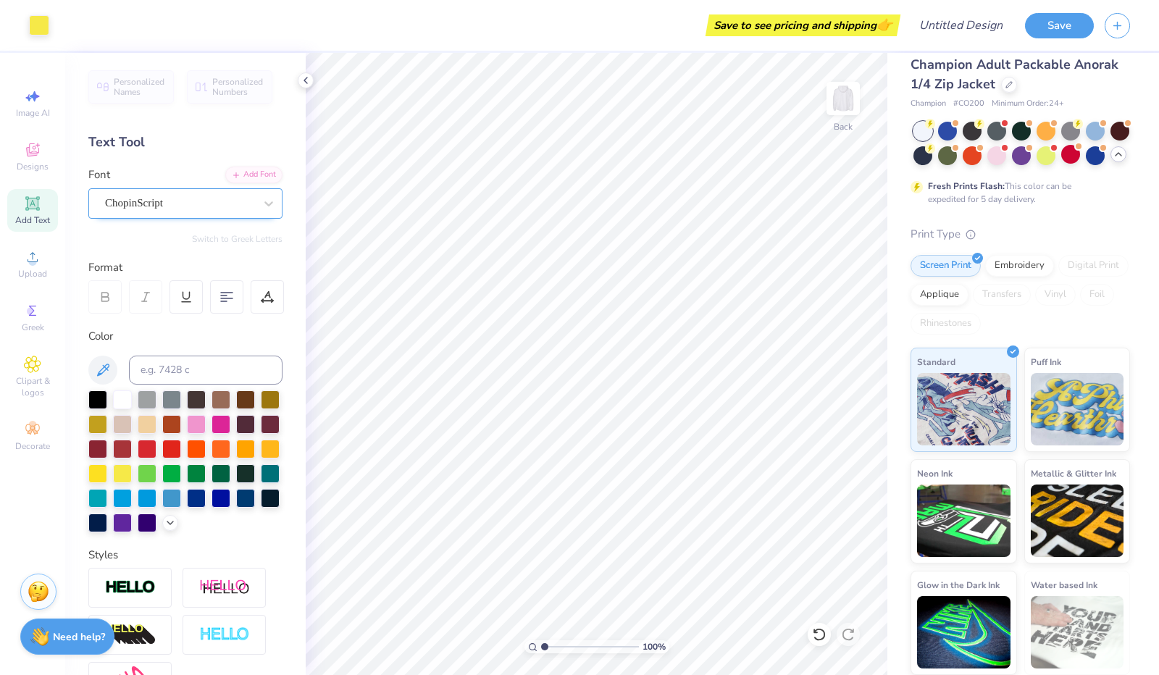
click at [158, 203] on div "ChopinScript" at bounding box center [180, 203] width 152 height 22
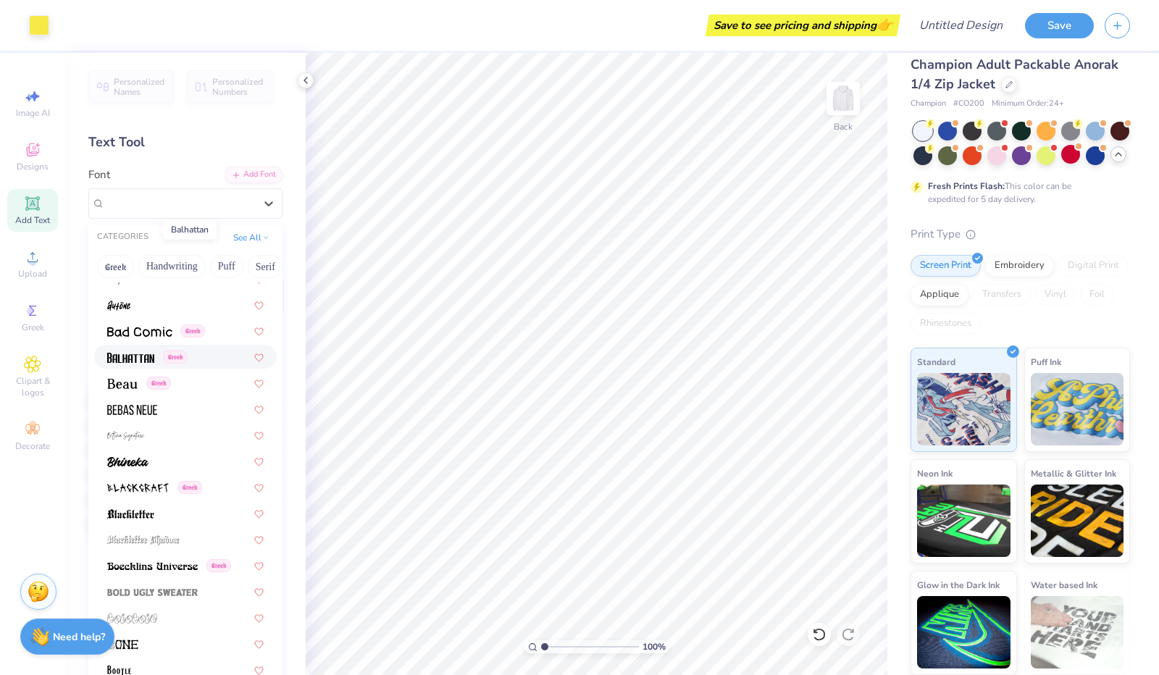
scroll to position [869, 0]
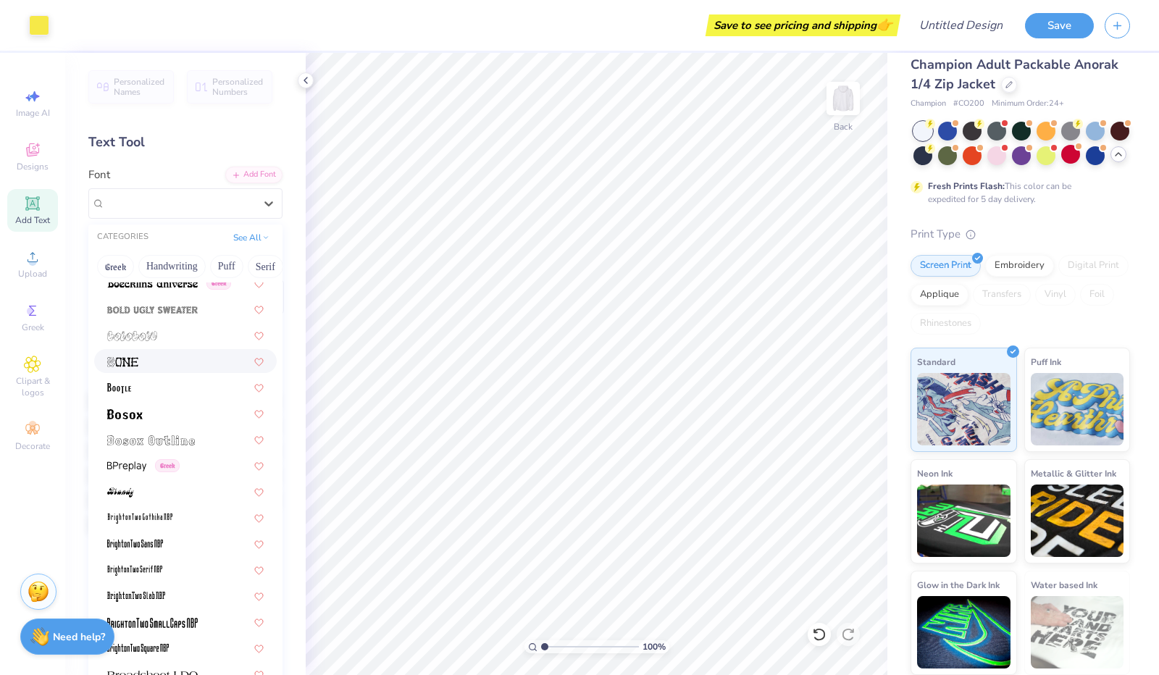
drag, startPoint x: 165, startPoint y: 357, endPoint x: 157, endPoint y: 355, distance: 8.3
click at [167, 356] on div at bounding box center [185, 360] width 156 height 15
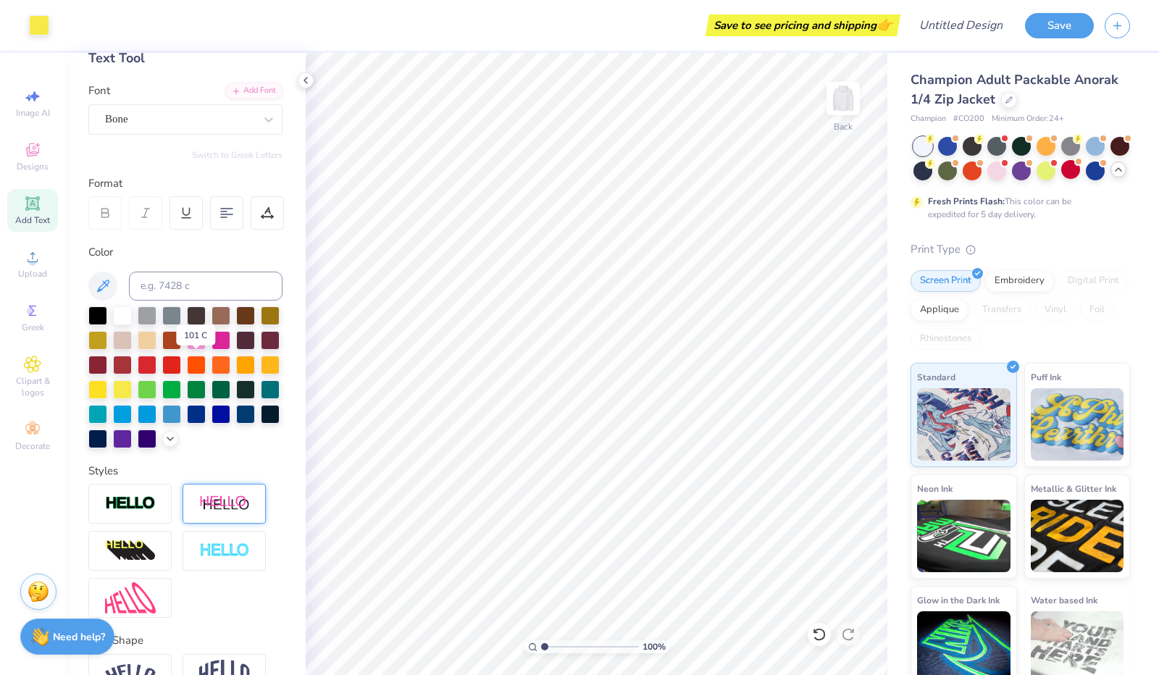
scroll to position [145, 0]
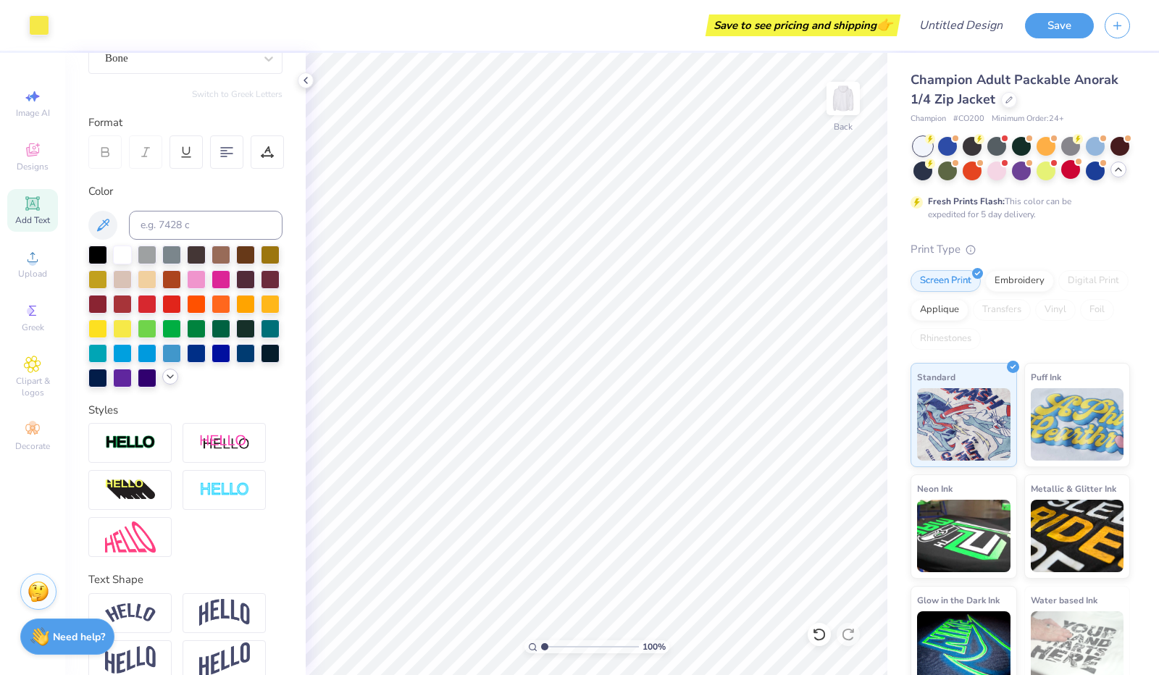
click at [164, 382] on icon at bounding box center [170, 377] width 12 height 12
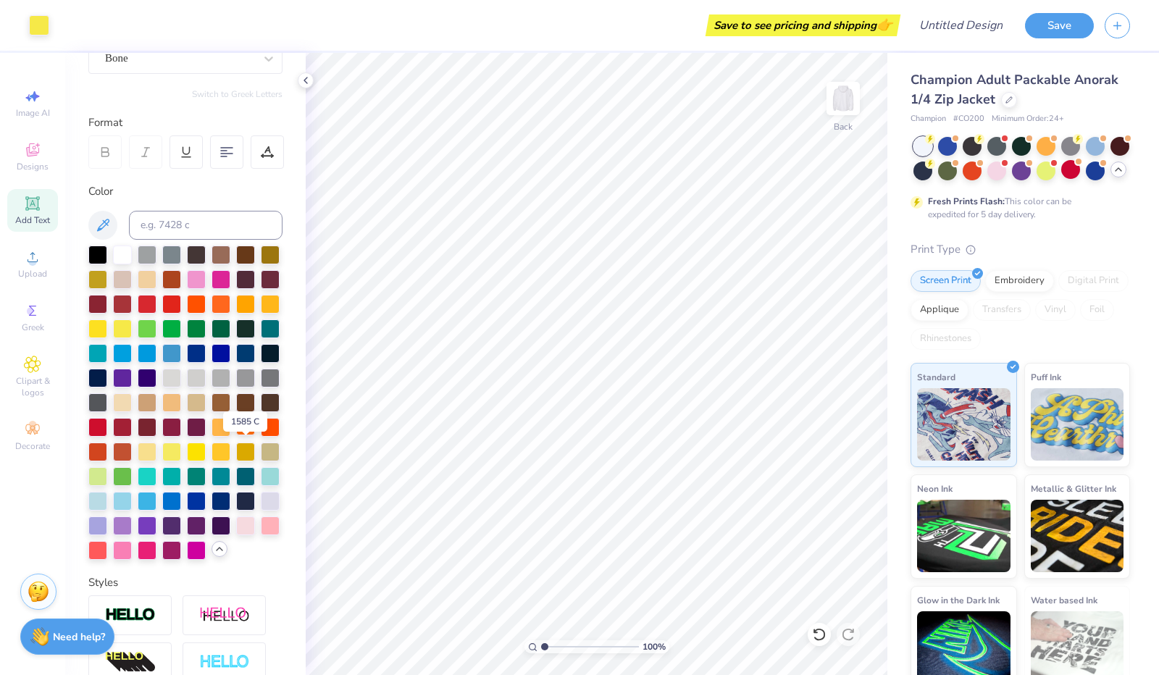
click at [239, 435] on div at bounding box center [245, 425] width 19 height 19
click at [225, 435] on div at bounding box center [220, 425] width 19 height 19
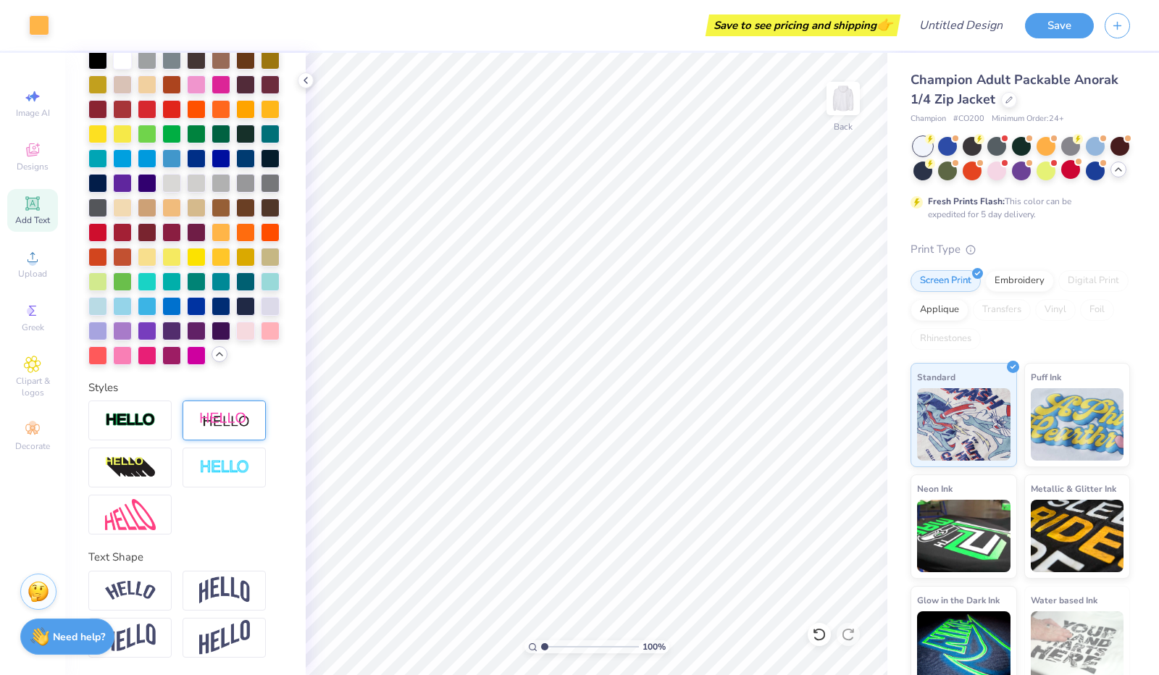
scroll to position [387, 0]
click at [155, 431] on div at bounding box center [129, 420] width 83 height 40
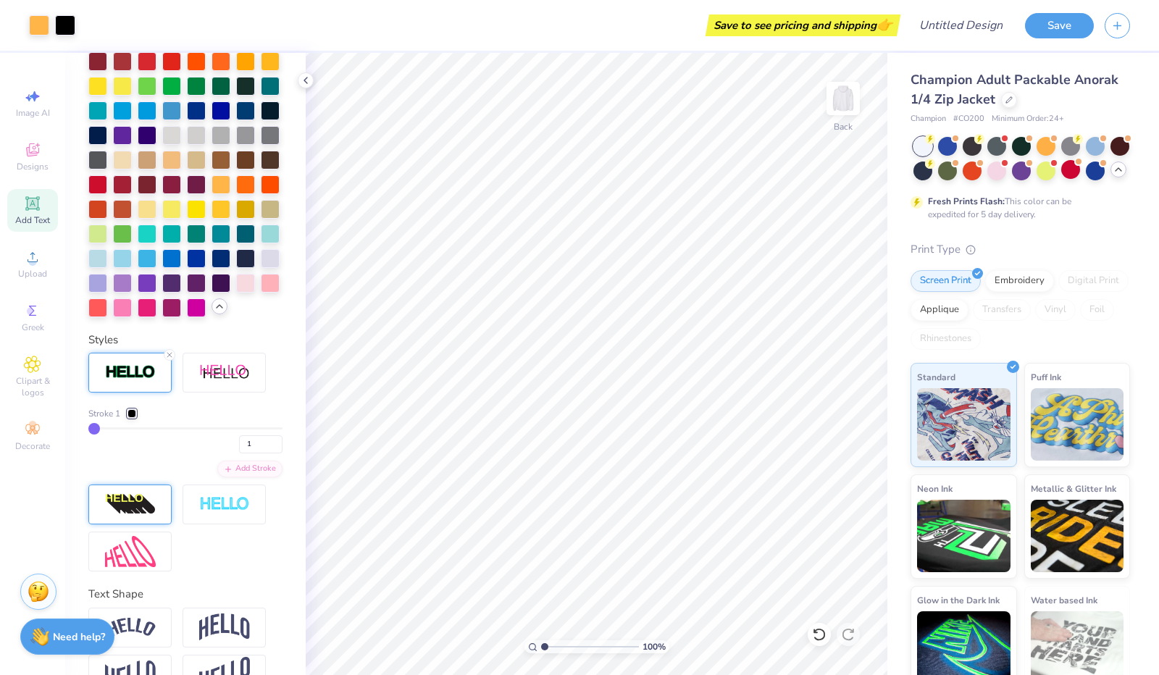
click at [148, 516] on img at bounding box center [130, 504] width 51 height 23
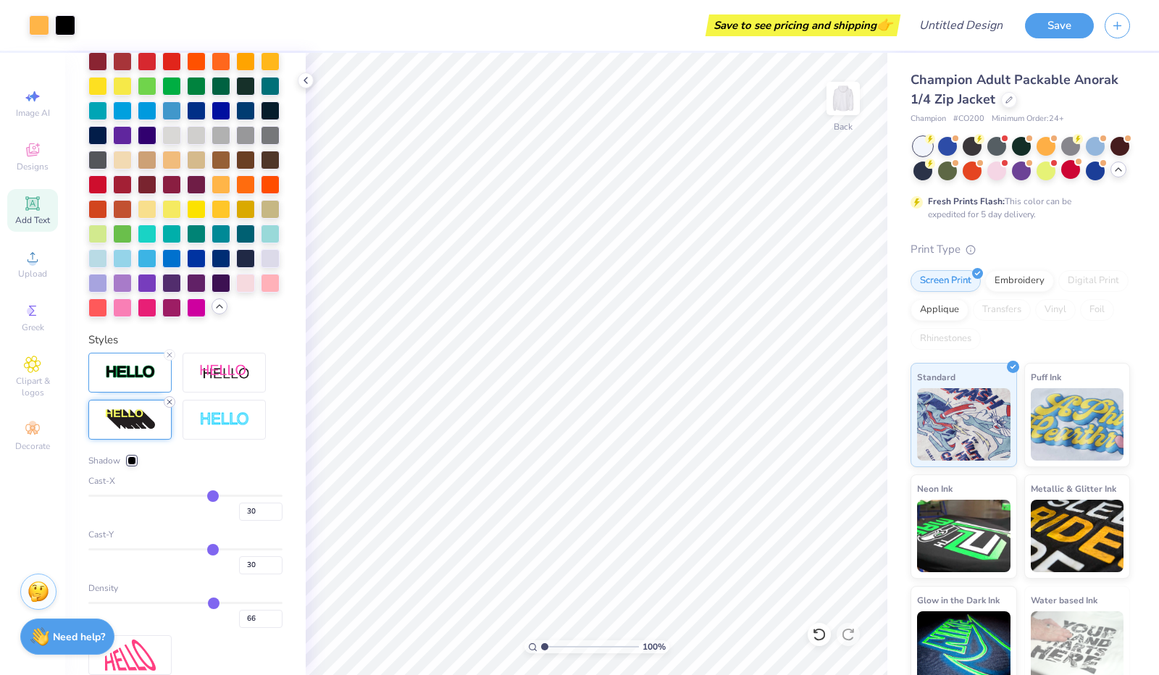
click at [169, 406] on icon at bounding box center [169, 402] width 9 height 9
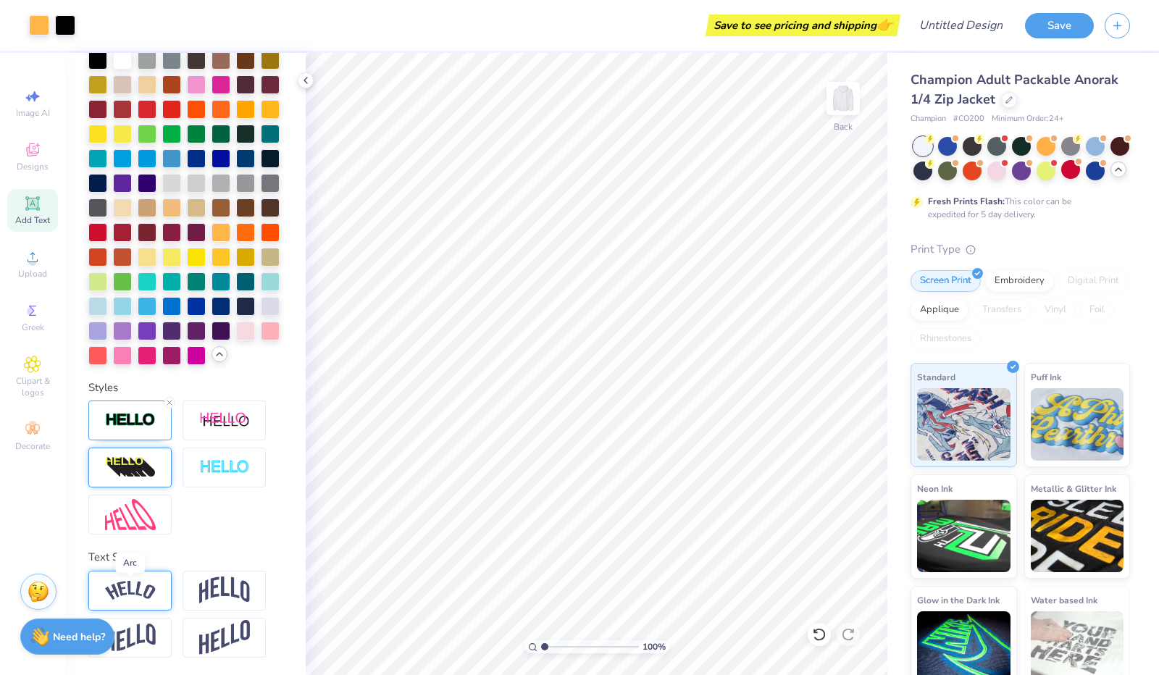
click at [154, 595] on img at bounding box center [130, 591] width 51 height 20
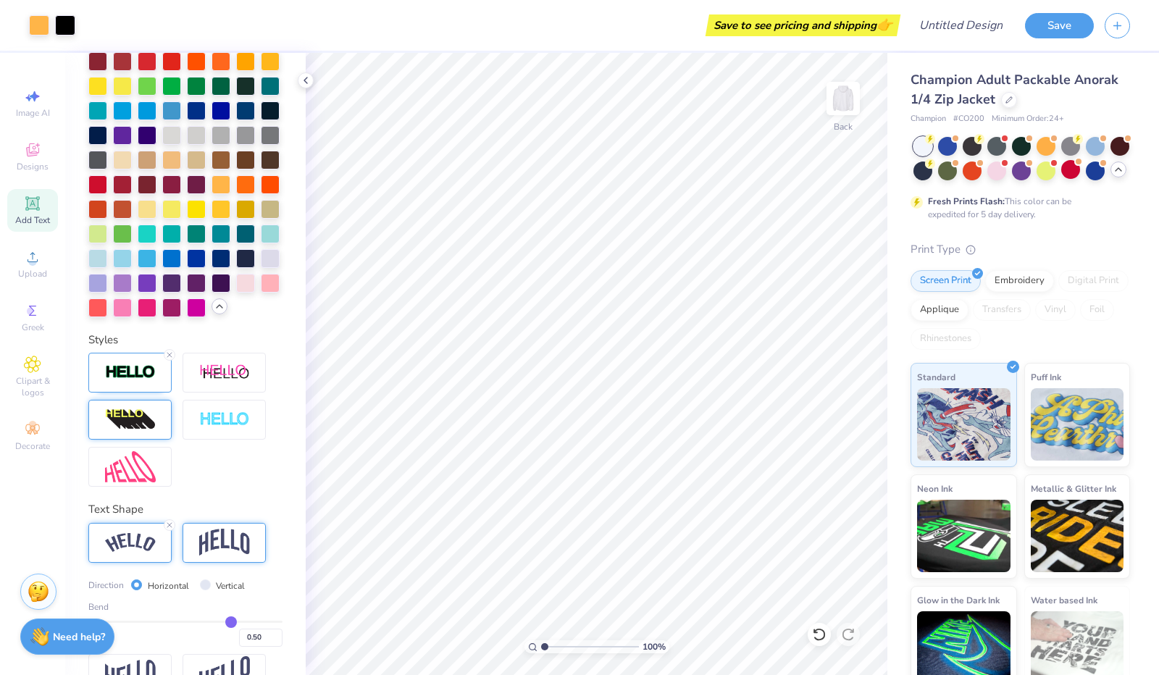
click at [219, 556] on img at bounding box center [224, 543] width 51 height 28
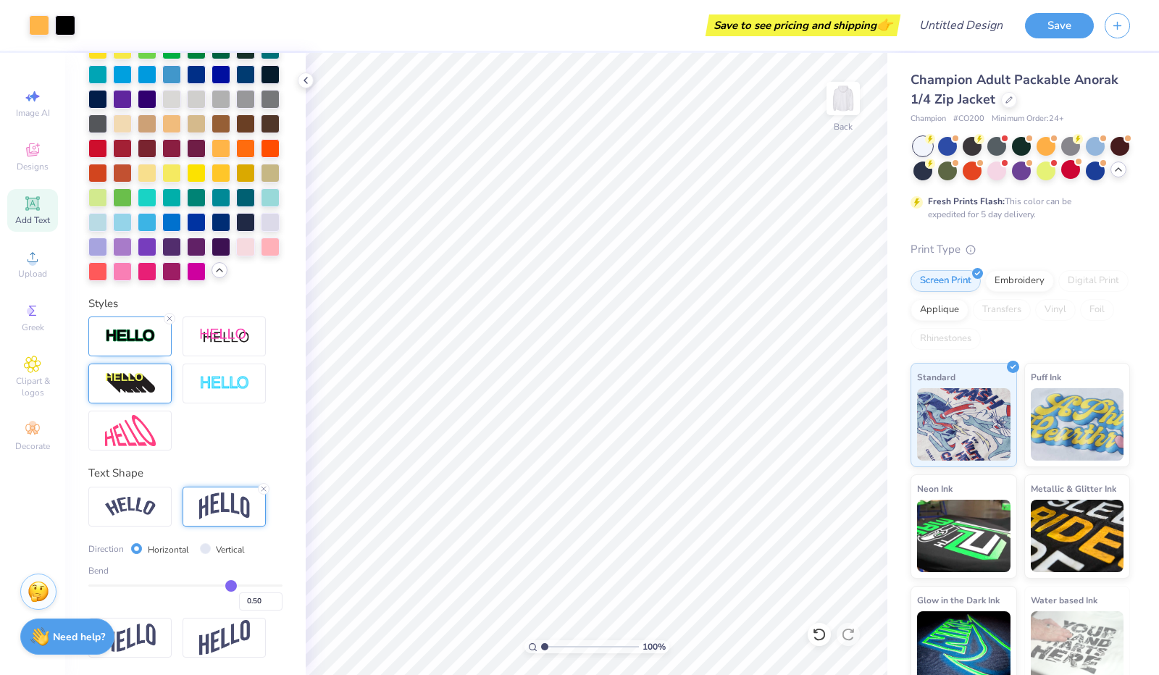
scroll to position [471, 0]
click at [217, 632] on img at bounding box center [224, 637] width 51 height 35
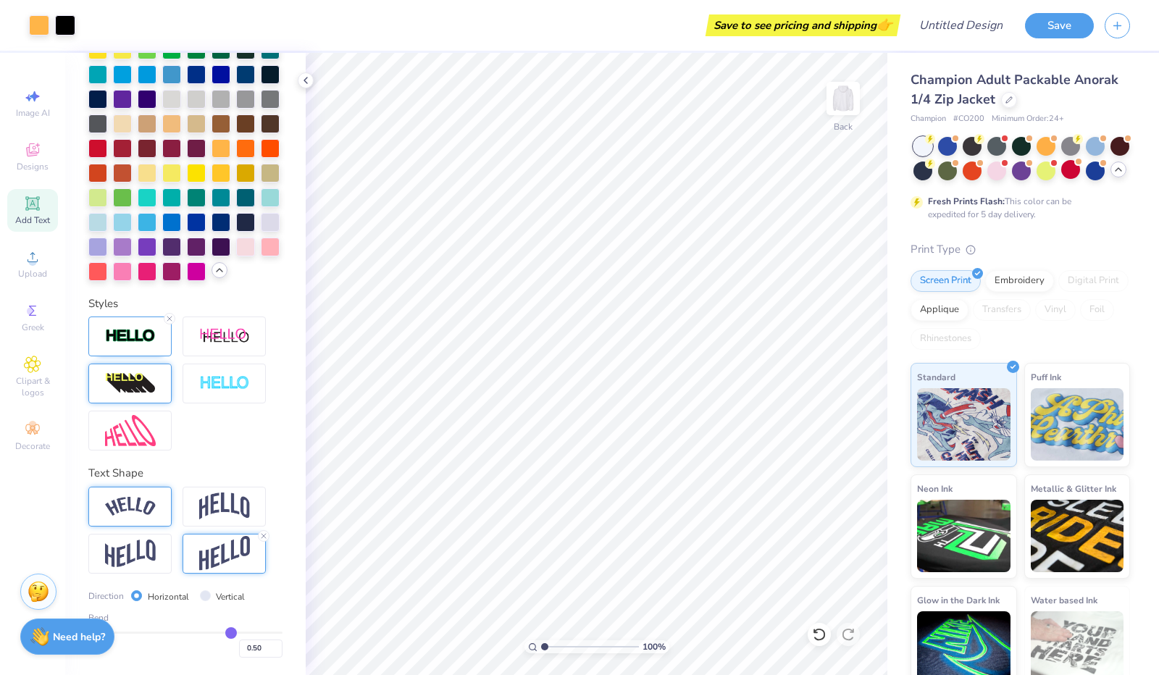
click at [122, 513] on img at bounding box center [130, 507] width 51 height 20
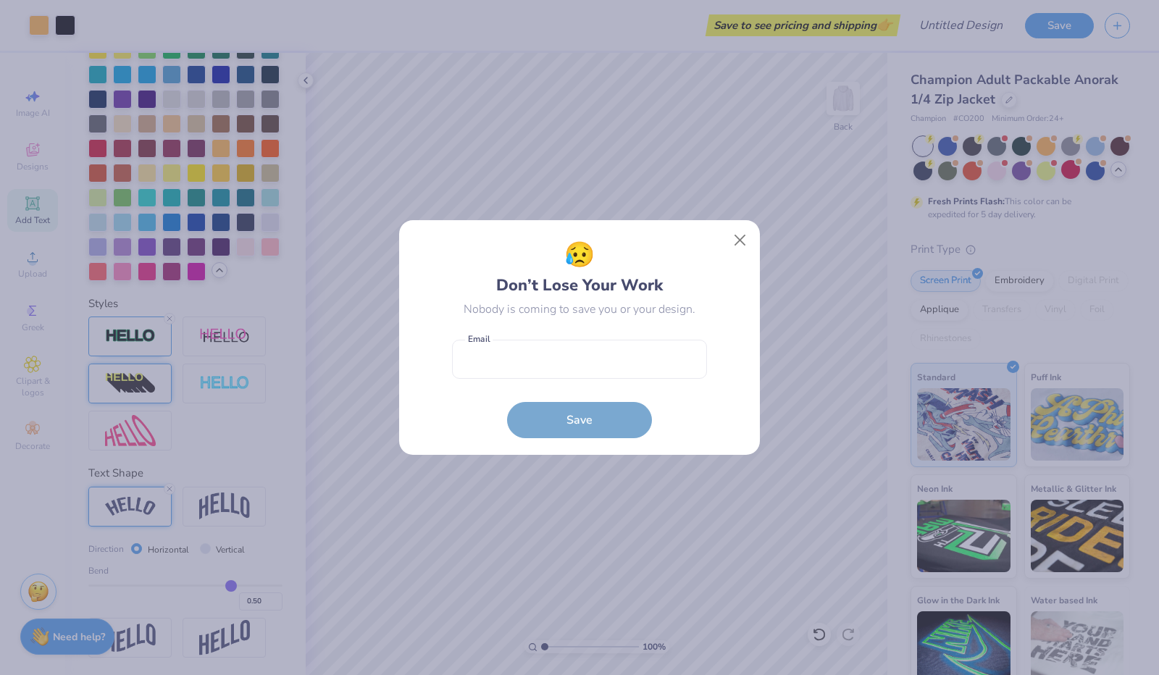
click at [605, 18] on div "😥 Don’t Lose Your Work Nobody is coming to save you or your design. Email is a …" at bounding box center [579, 337] width 1159 height 675
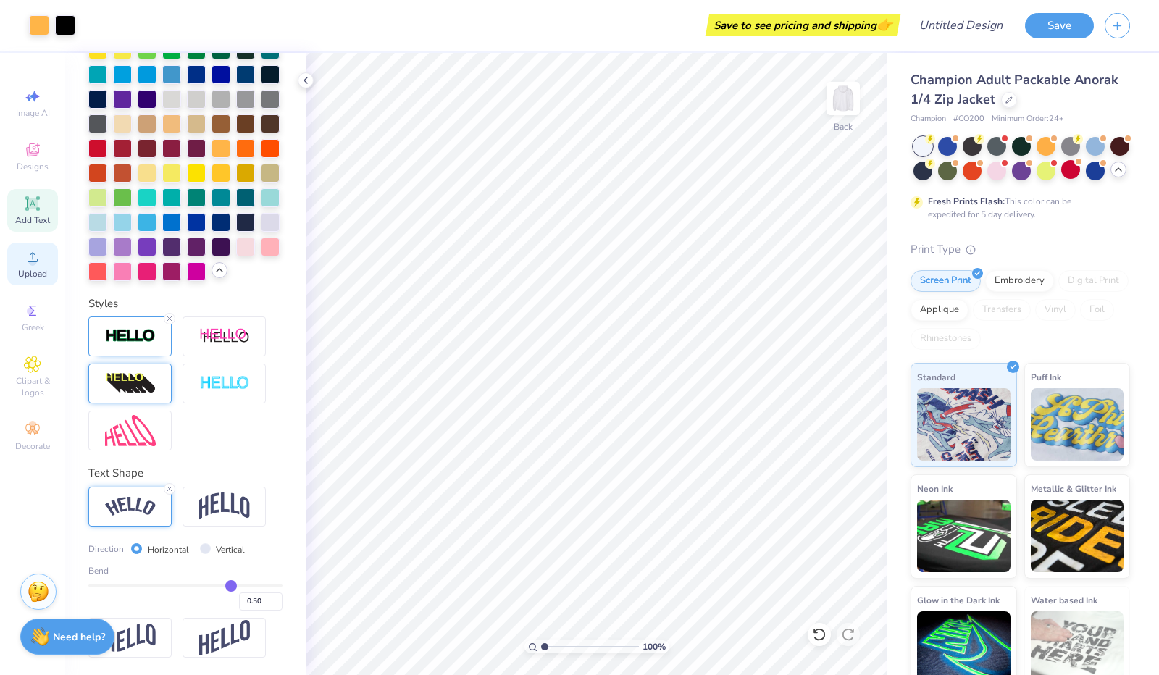
click at [38, 262] on icon at bounding box center [32, 256] width 17 height 17
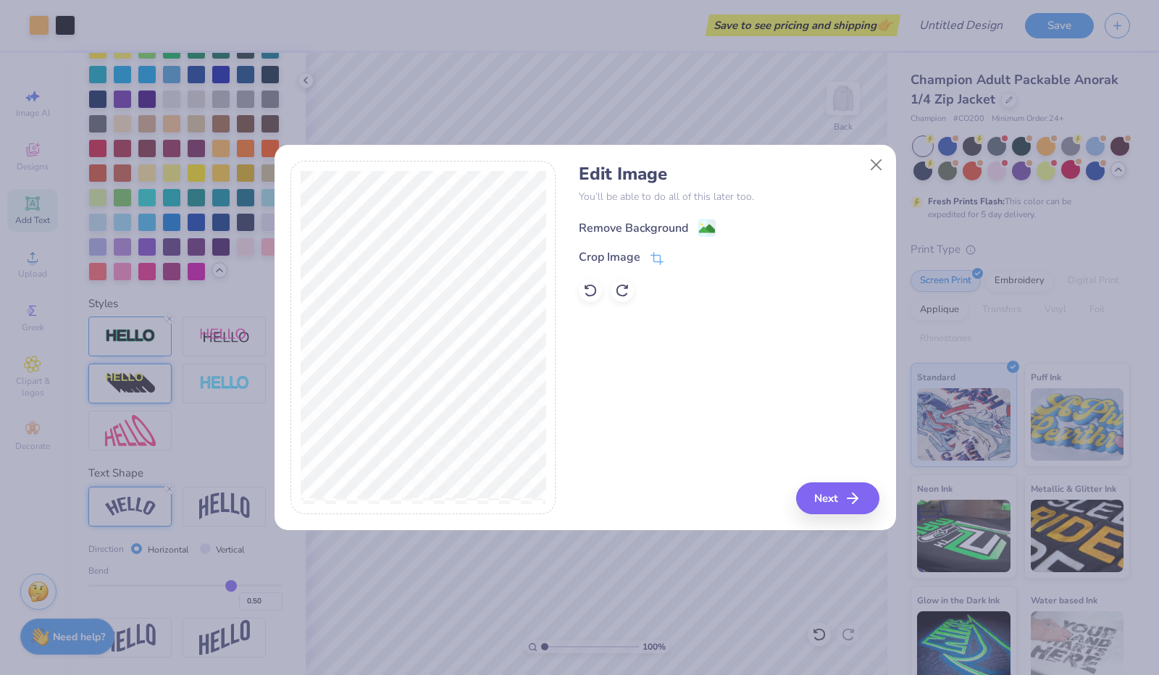
click at [699, 225] on image at bounding box center [707, 229] width 16 height 16
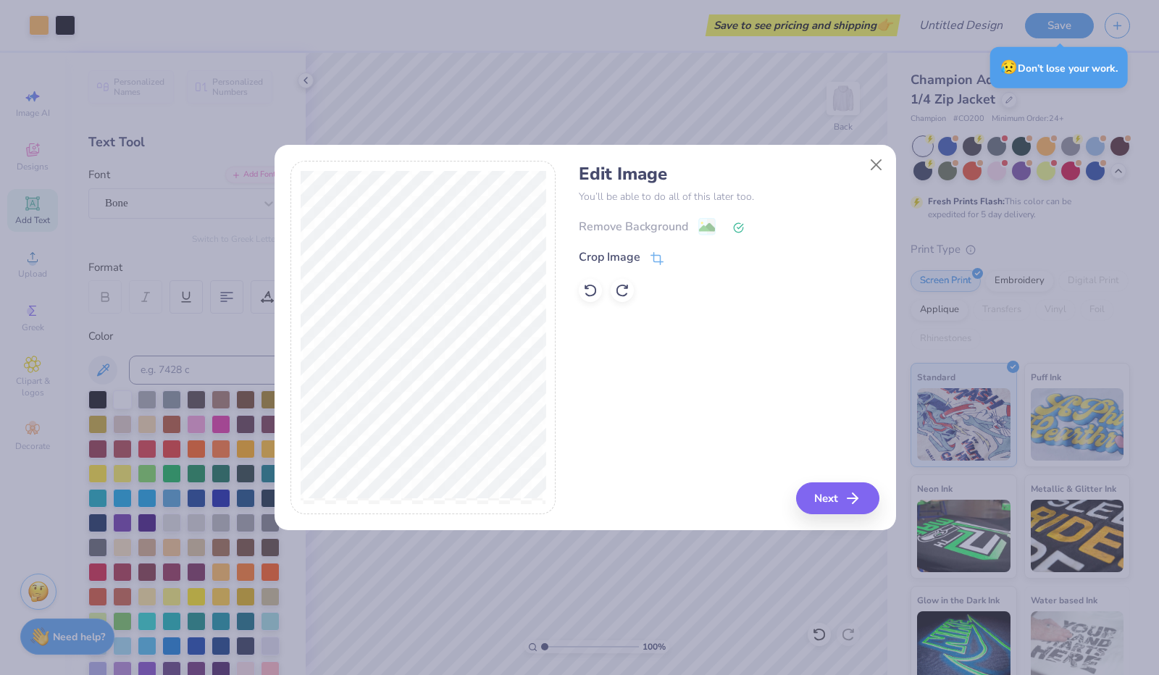
scroll to position [471, 0]
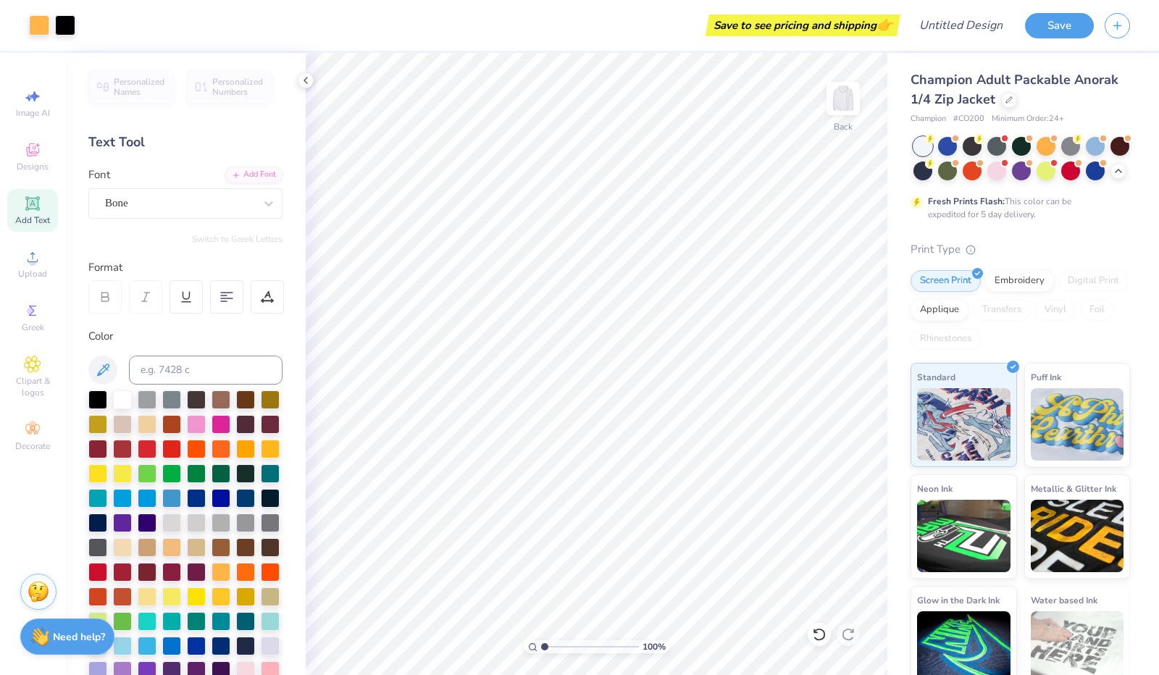
scroll to position [471, 0]
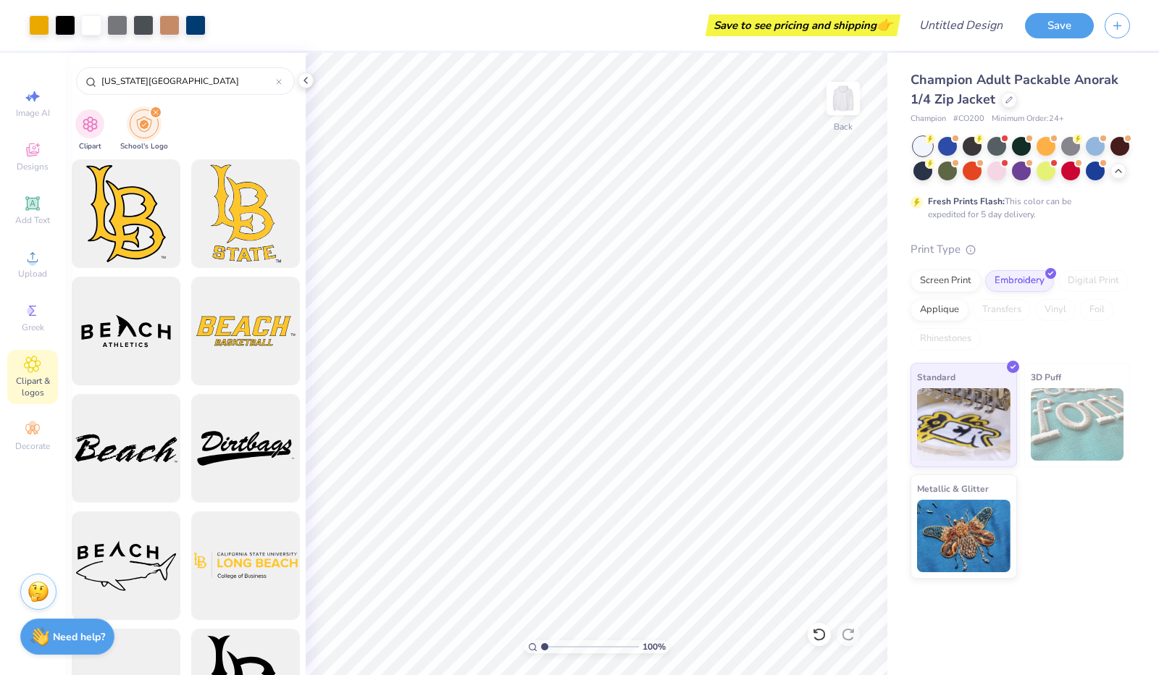
scroll to position [70, 0]
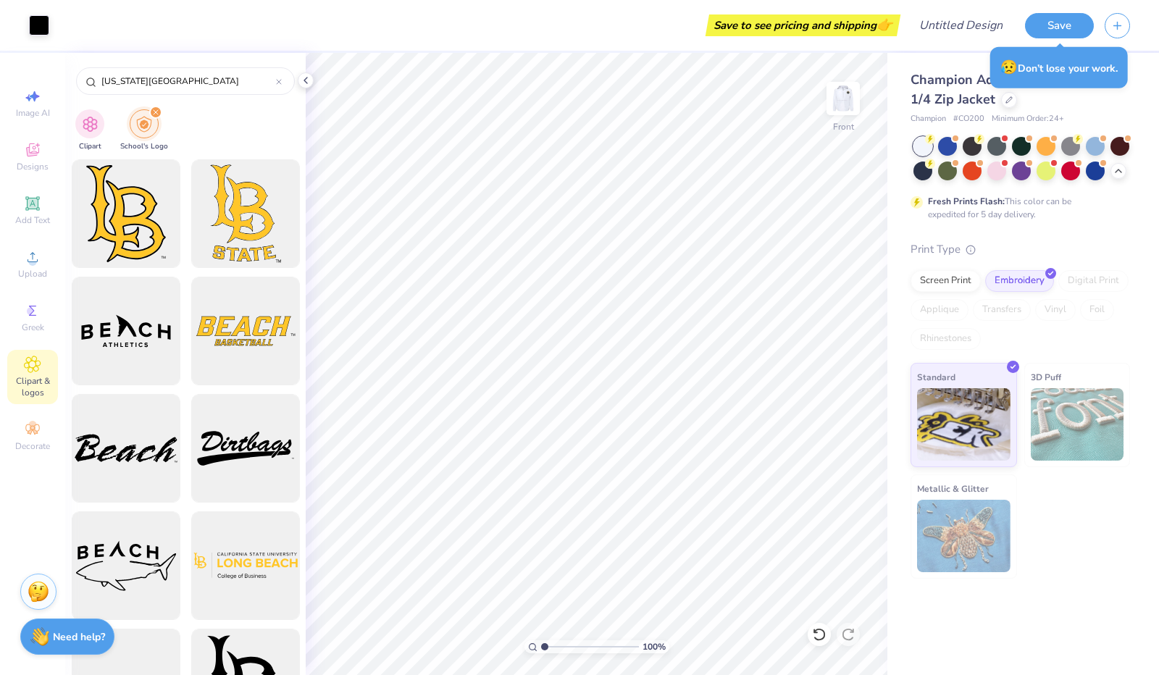
scroll to position [70, 0]
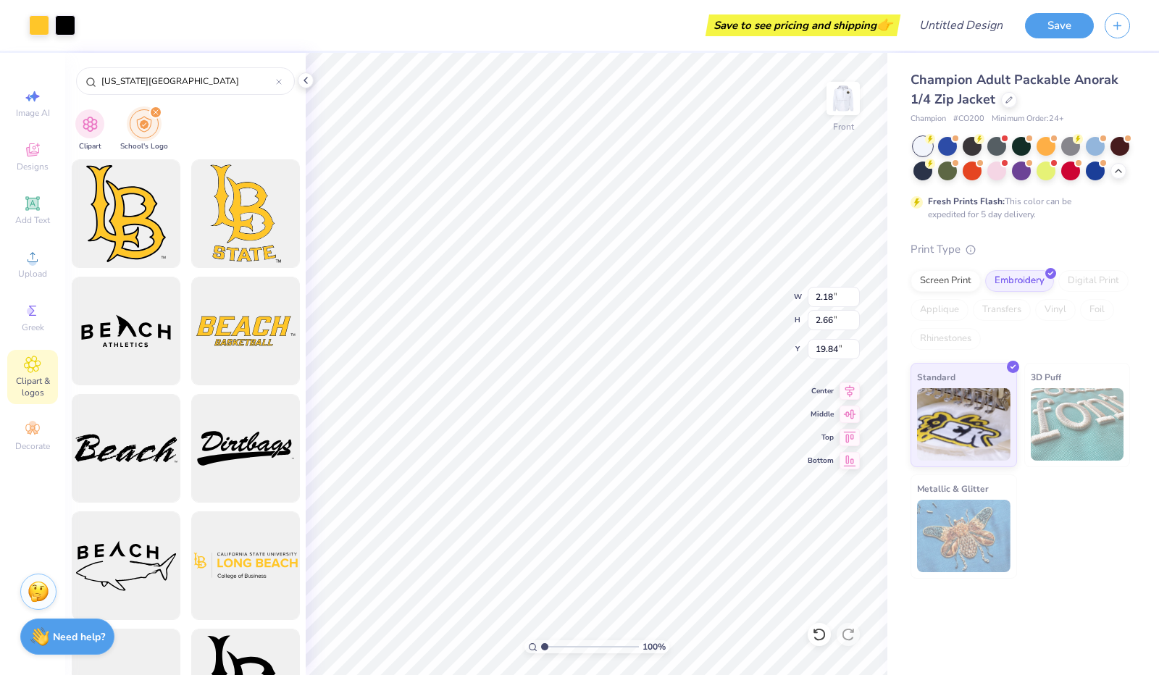
type input "6.00"
